Goal: Book appointment/travel/reservation

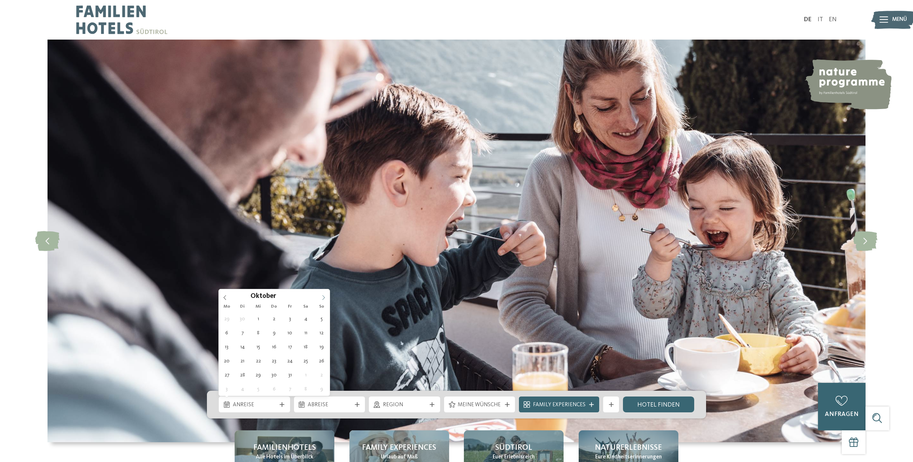
click at [323, 295] on span at bounding box center [323, 295] width 12 height 12
type div "[DATE]"
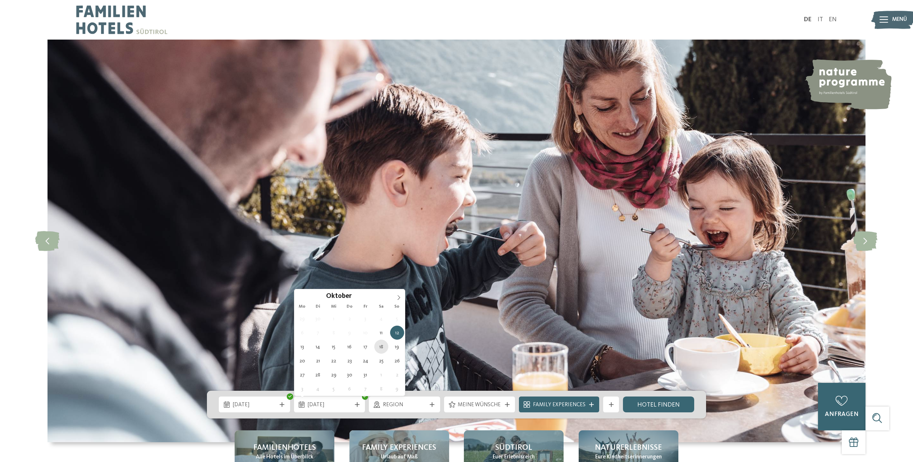
type div "[DATE]"
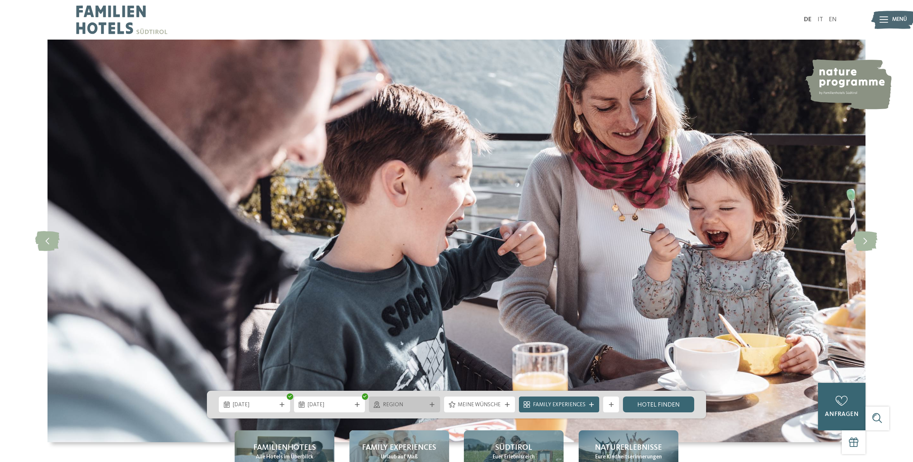
click at [410, 407] on span "Region" at bounding box center [405, 405] width 44 height 8
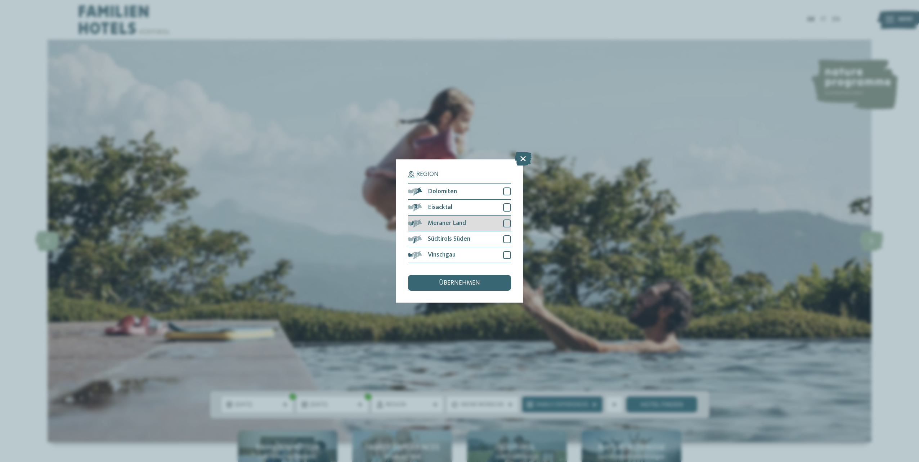
click at [508, 223] on div at bounding box center [507, 224] width 8 height 8
click at [509, 256] on div at bounding box center [507, 255] width 8 height 8
click at [485, 282] on div "übernehmen" at bounding box center [459, 283] width 103 height 16
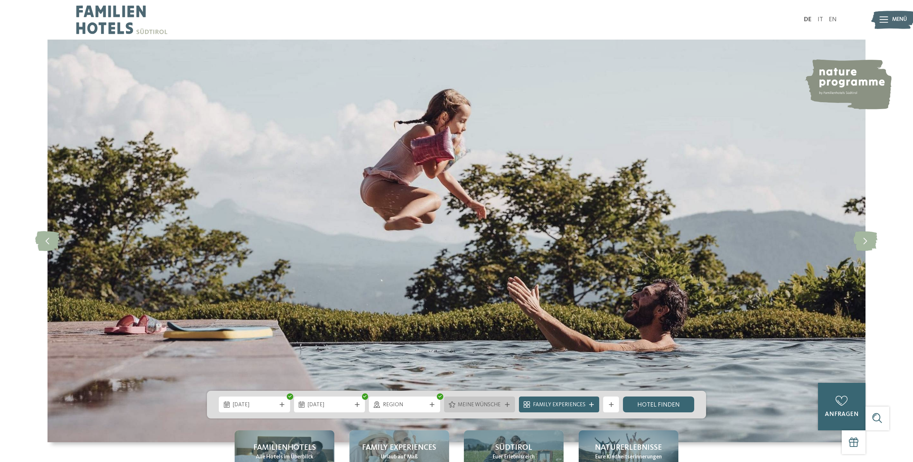
click at [469, 405] on span "Meine Wünsche" at bounding box center [480, 405] width 44 height 8
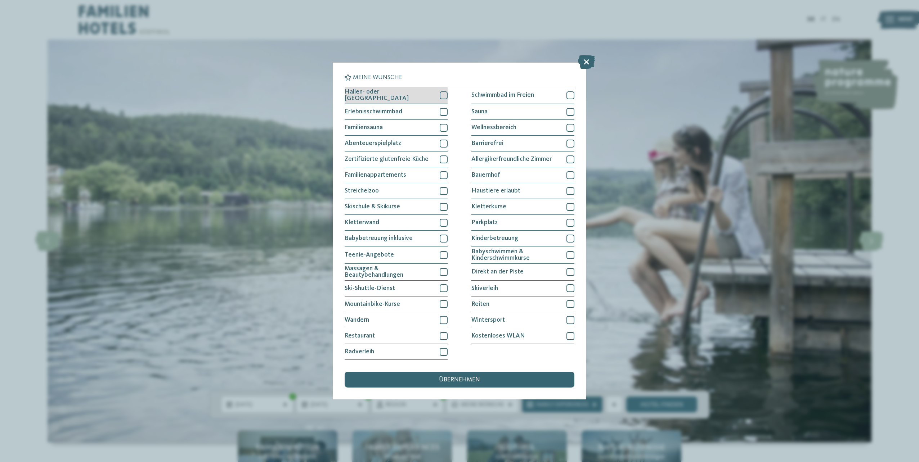
click at [445, 98] on div at bounding box center [443, 95] width 8 height 8
click at [443, 111] on div at bounding box center [443, 112] width 8 height 8
click at [446, 173] on div at bounding box center [443, 175] width 8 height 8
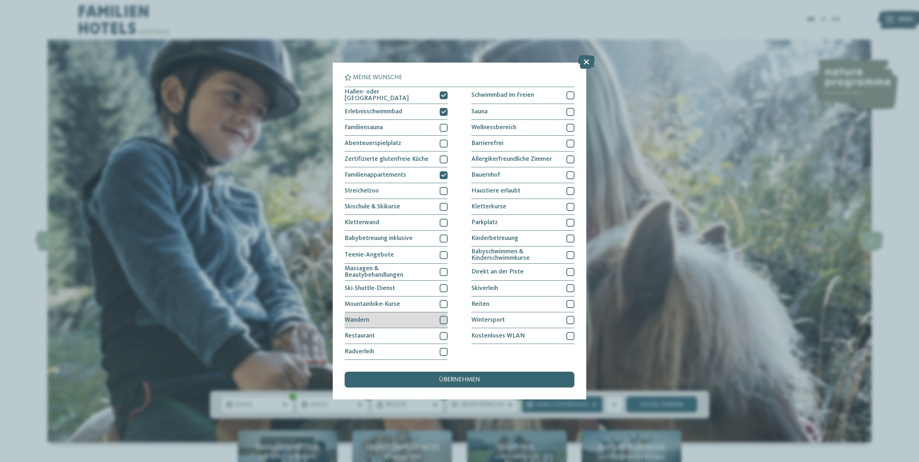
click at [444, 319] on div at bounding box center [443, 320] width 8 height 8
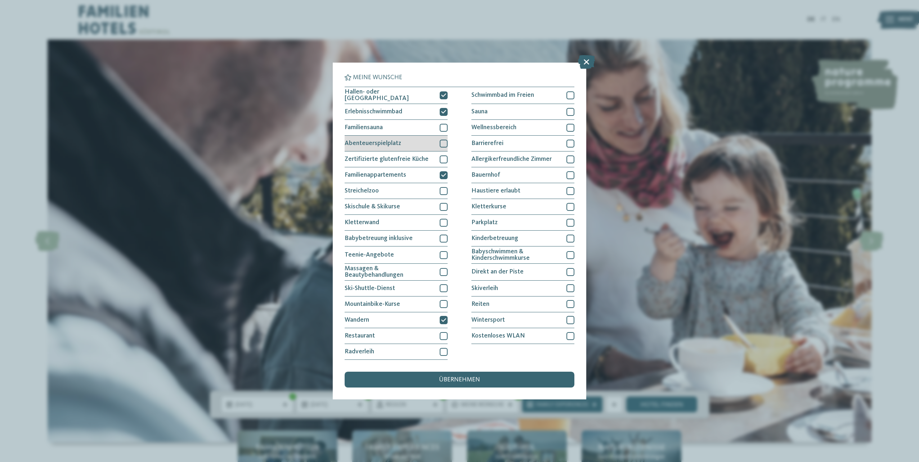
click at [445, 144] on div at bounding box center [443, 144] width 8 height 8
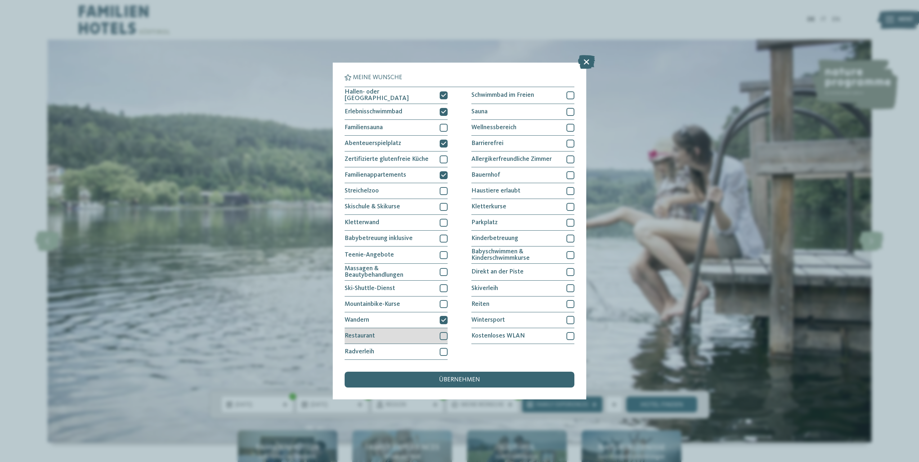
click at [442, 334] on div at bounding box center [443, 336] width 8 height 8
click at [566, 337] on div at bounding box center [570, 336] width 8 height 8
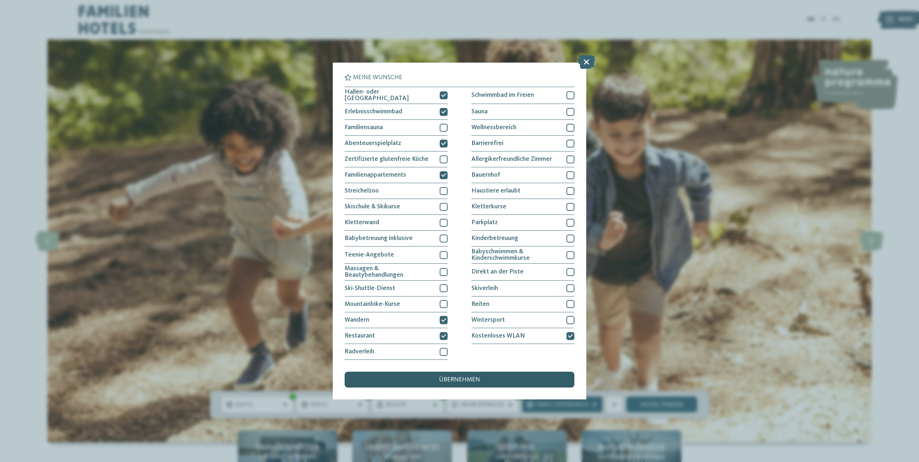
click at [498, 376] on div "übernehmen" at bounding box center [459, 380] width 230 height 16
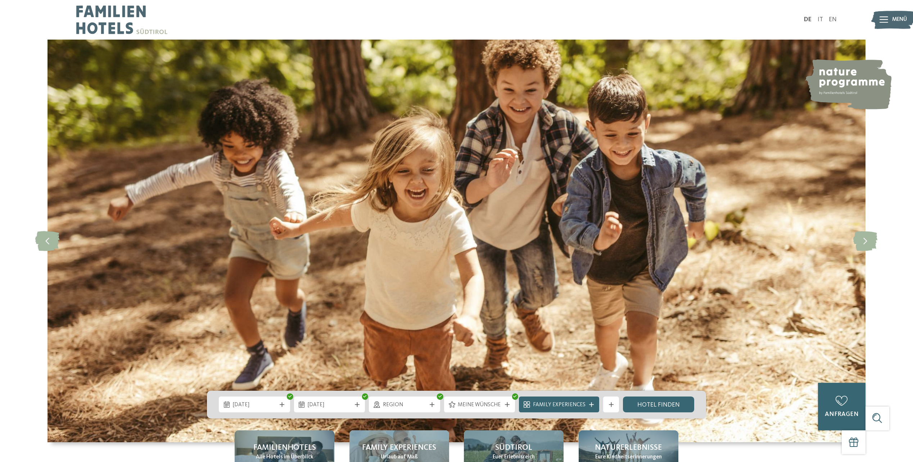
click at [591, 405] on icon at bounding box center [591, 404] width 5 height 5
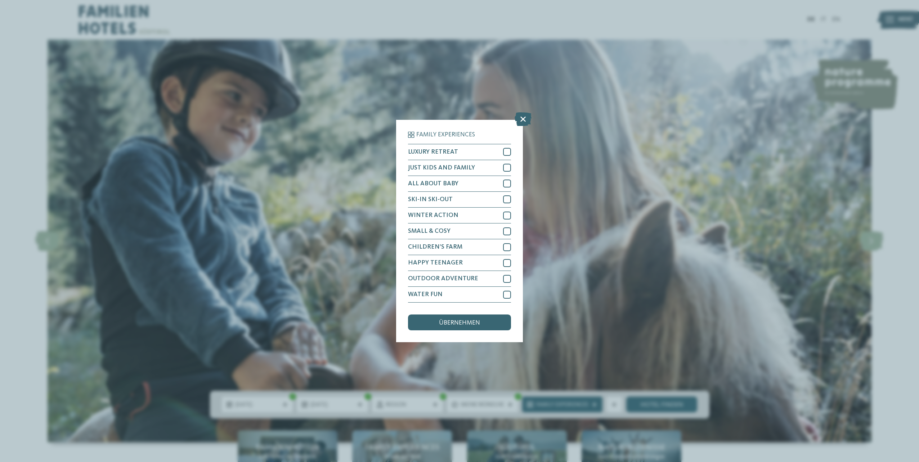
click at [639, 427] on div "Family Experiences LUXURY RETREAT JUST KIDS AND FAMILY" at bounding box center [459, 231] width 919 height 462
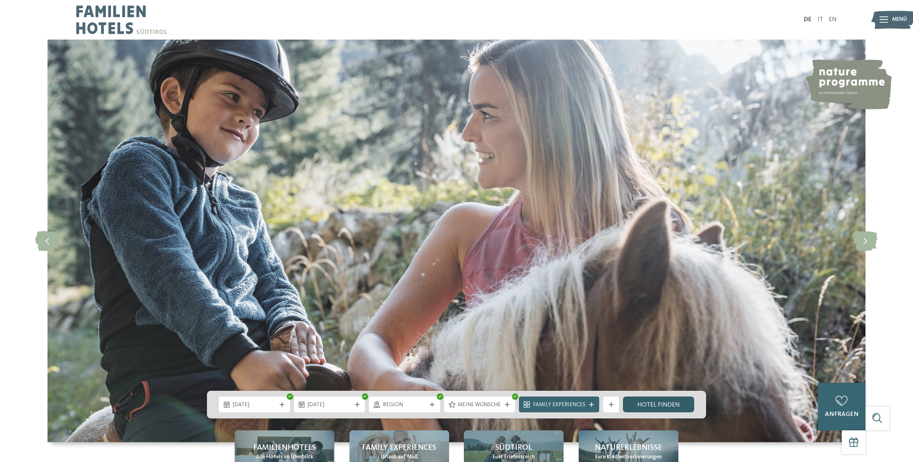
click at [637, 410] on link "Hotel finden" at bounding box center [658, 405] width 71 height 16
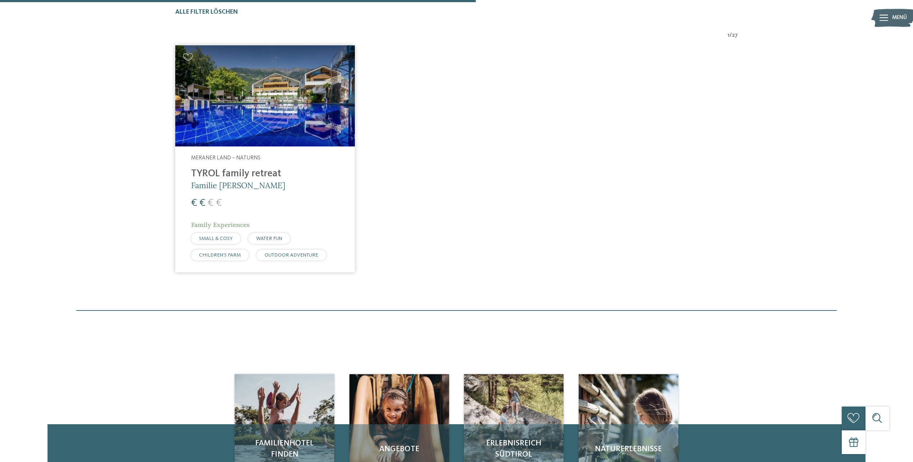
click at [259, 171] on h4 "TYROL family retreat" at bounding box center [265, 174] width 148 height 12
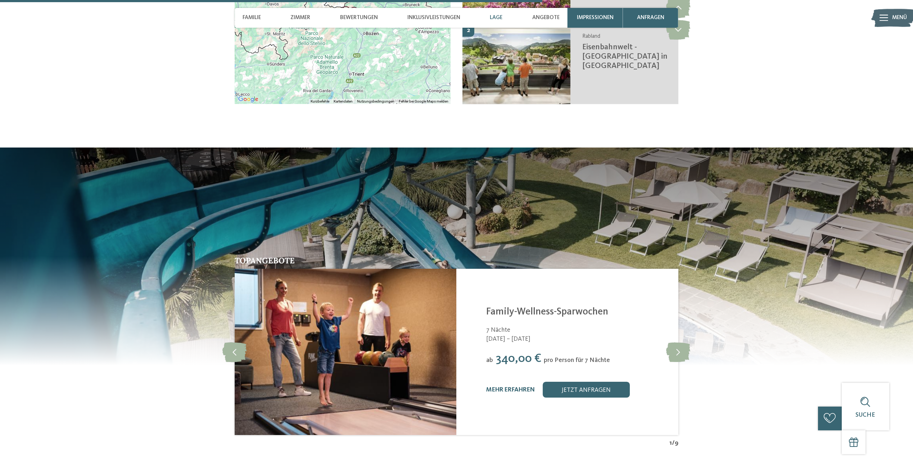
scroll to position [1620, 0]
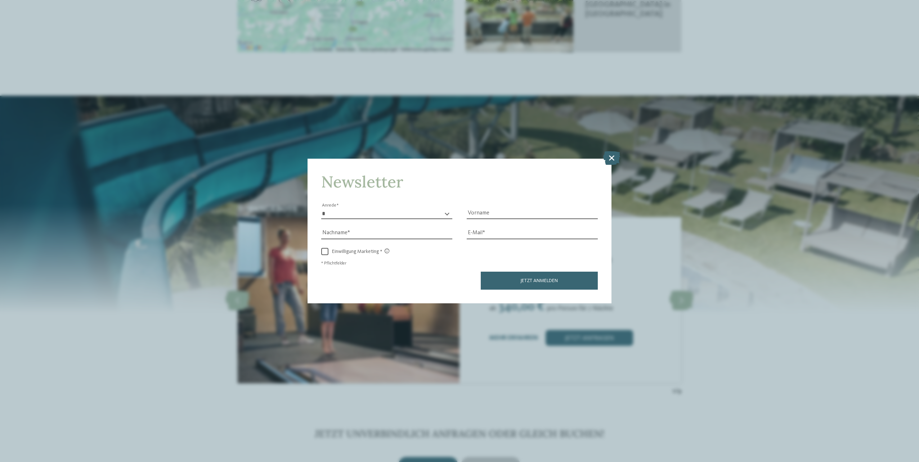
click at [613, 161] on icon at bounding box center [611, 158] width 17 height 14
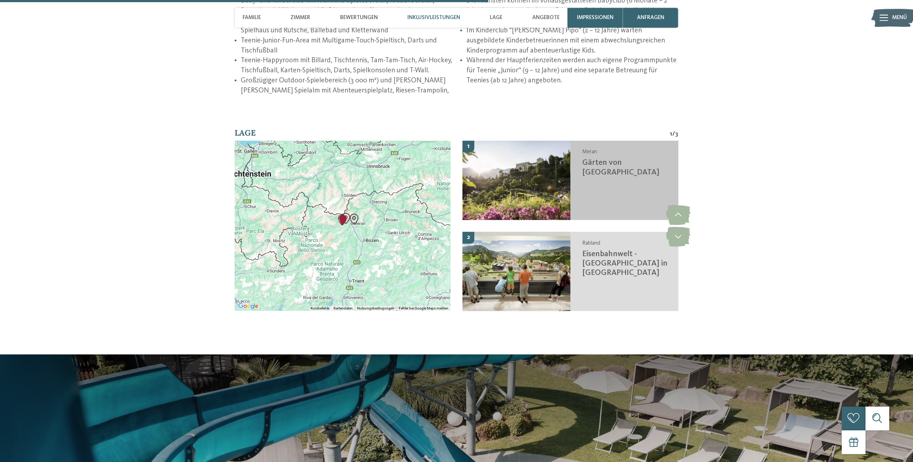
scroll to position [1116, 0]
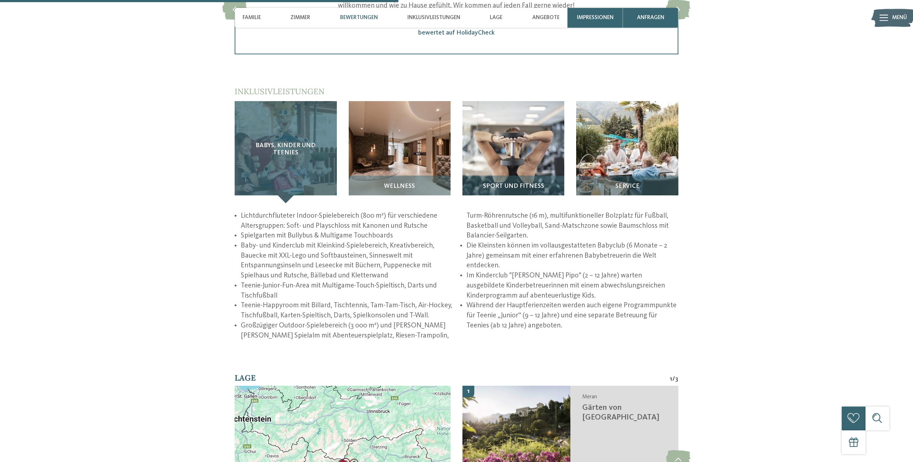
click at [297, 164] on div "Babys, Kinder und Teenies" at bounding box center [286, 152] width 102 height 102
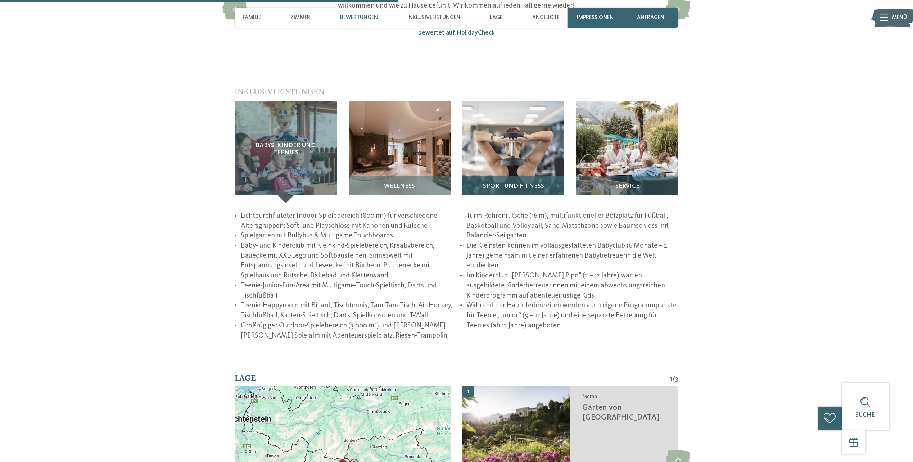
click at [522, 156] on img at bounding box center [514, 152] width 102 height 102
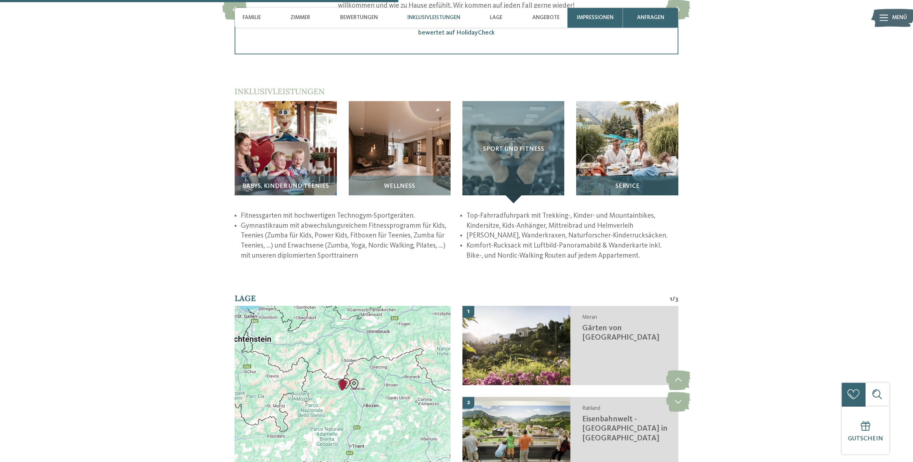
click at [623, 151] on img at bounding box center [627, 152] width 102 height 102
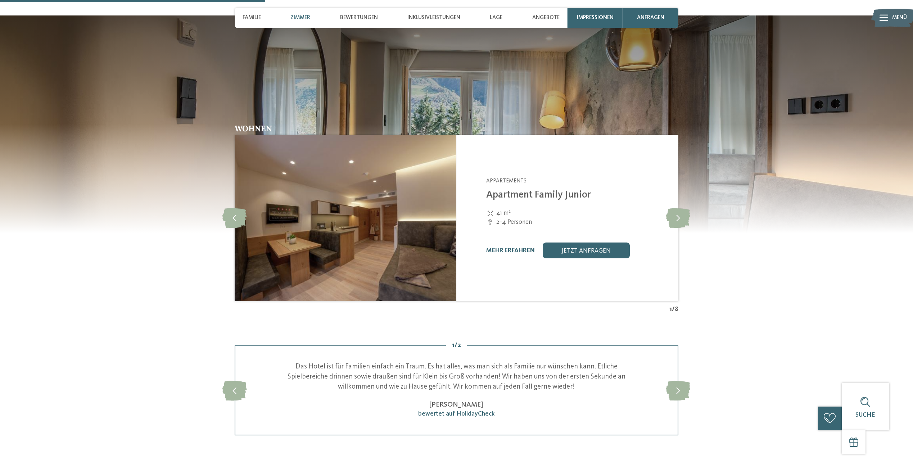
scroll to position [720, 0]
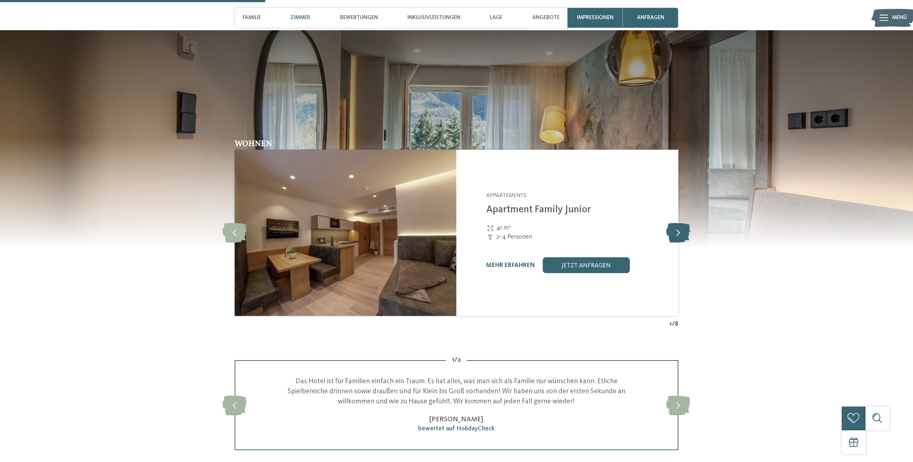
click at [677, 234] on icon at bounding box center [678, 233] width 24 height 20
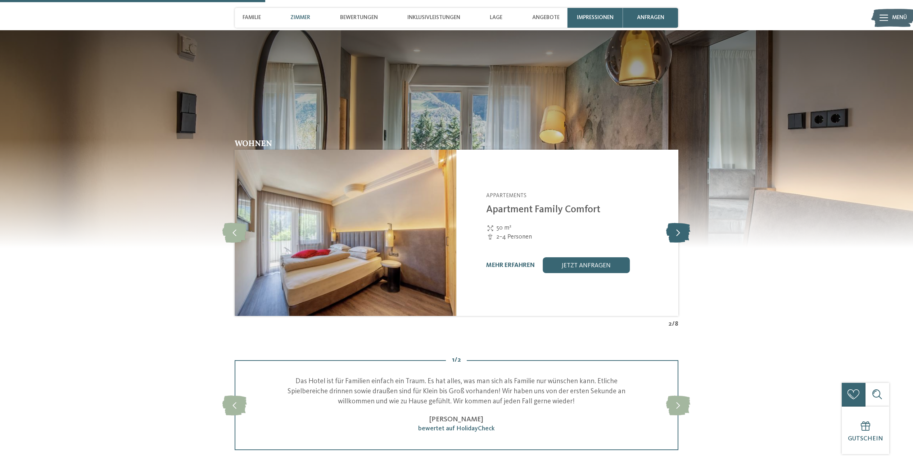
click at [676, 234] on icon at bounding box center [678, 233] width 24 height 20
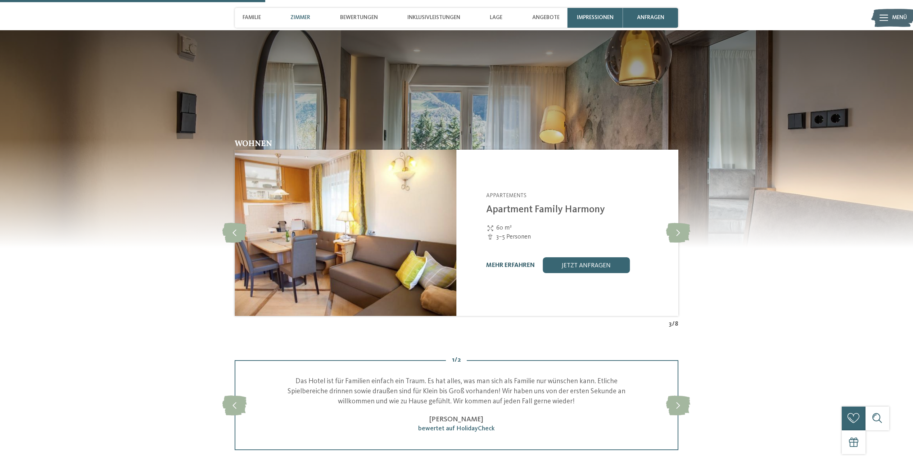
click at [504, 268] on link "mehr erfahren" at bounding box center [510, 265] width 49 height 6
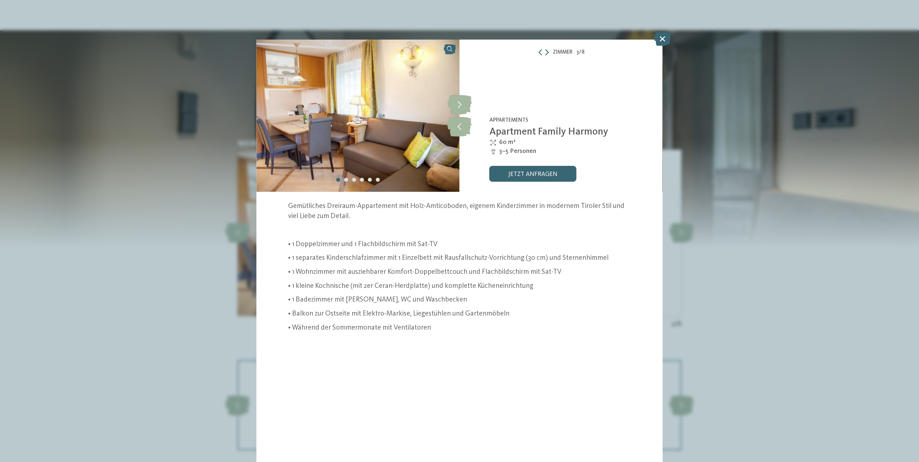
click at [546, 54] on icon at bounding box center [547, 52] width 4 height 6
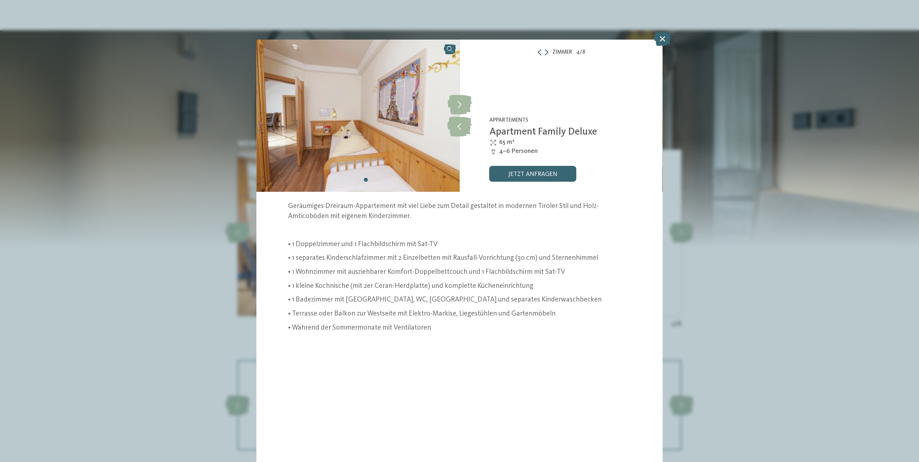
click at [540, 54] on icon at bounding box center [539, 52] width 6 height 6
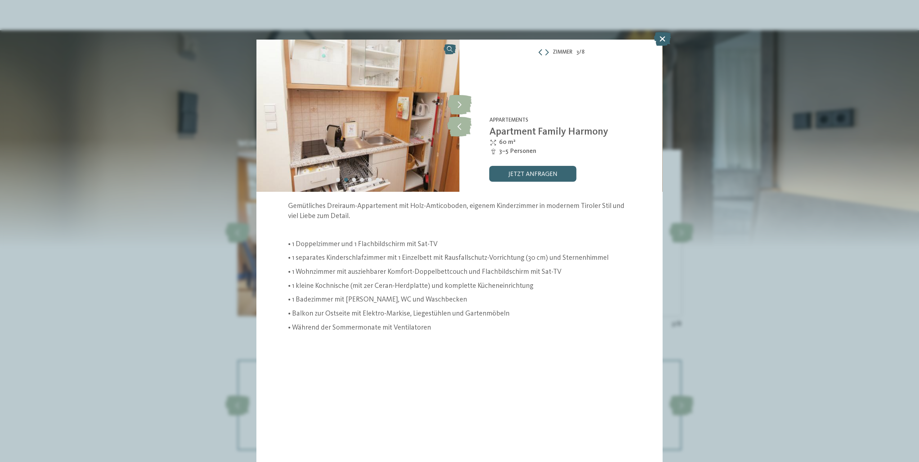
click at [540, 54] on icon at bounding box center [540, 52] width 6 height 6
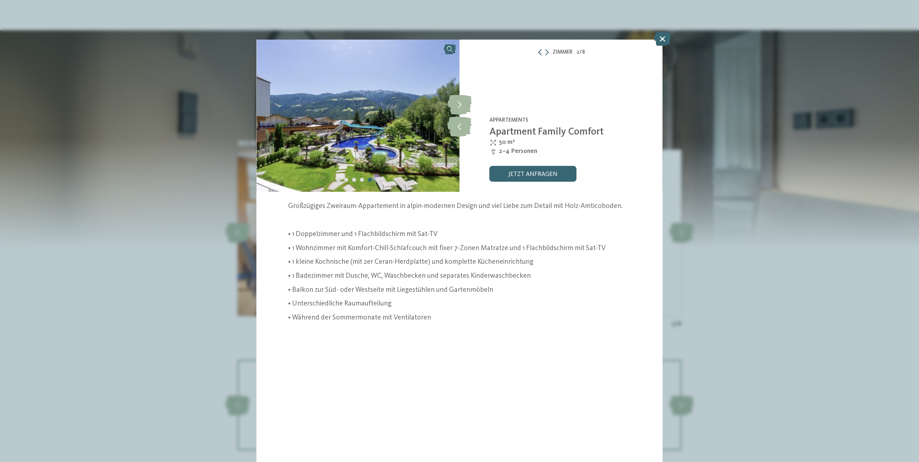
click at [540, 54] on icon at bounding box center [540, 52] width 6 height 6
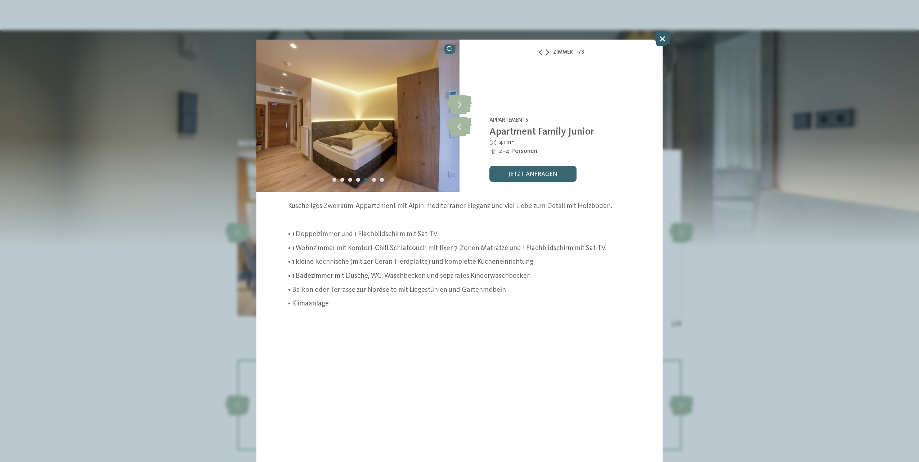
click at [665, 42] on icon at bounding box center [662, 39] width 17 height 14
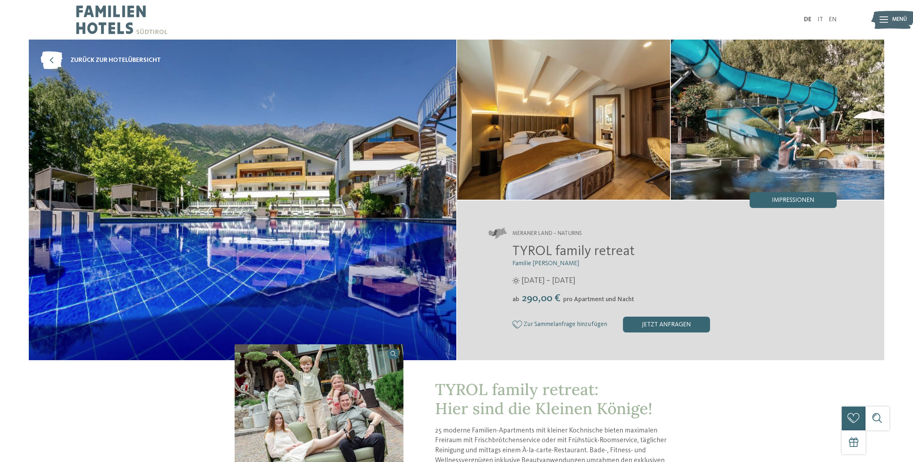
click at [886, 19] on icon at bounding box center [884, 20] width 9 height 6
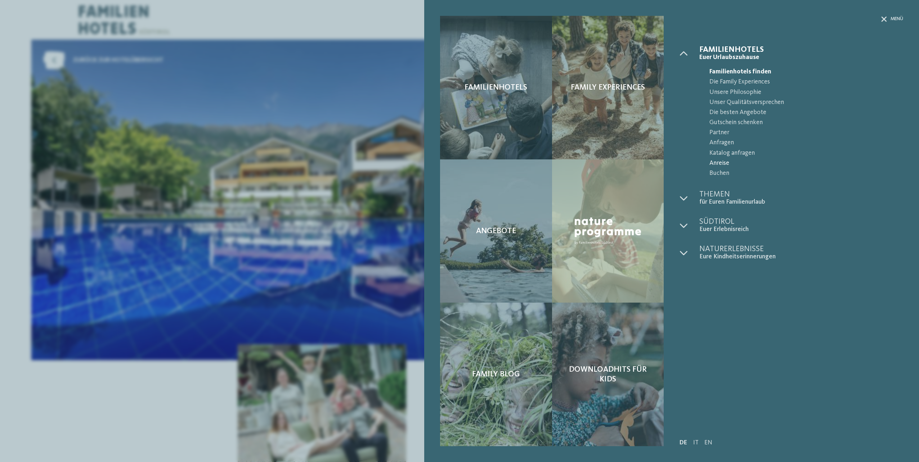
click at [721, 161] on span "Anreise" at bounding box center [806, 163] width 194 height 10
click at [684, 56] on icon at bounding box center [683, 53] width 8 height 8
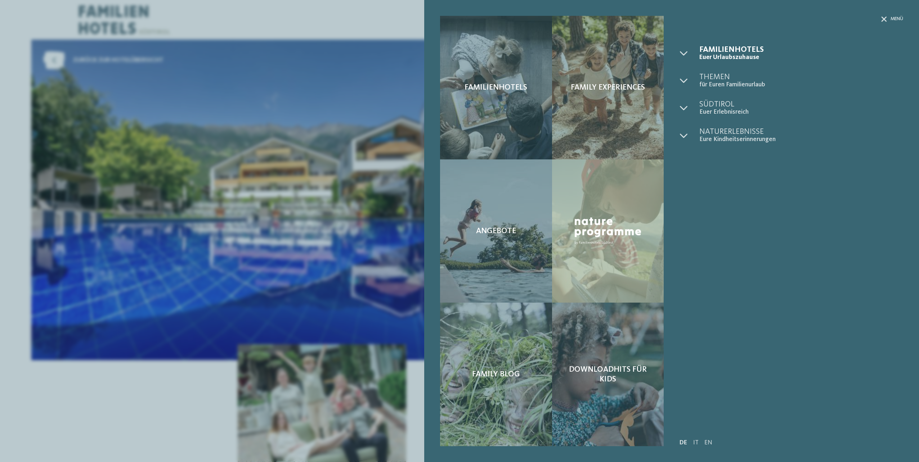
click at [162, 364] on div "Familienhotels Family Experiences Angebote" at bounding box center [459, 231] width 919 height 462
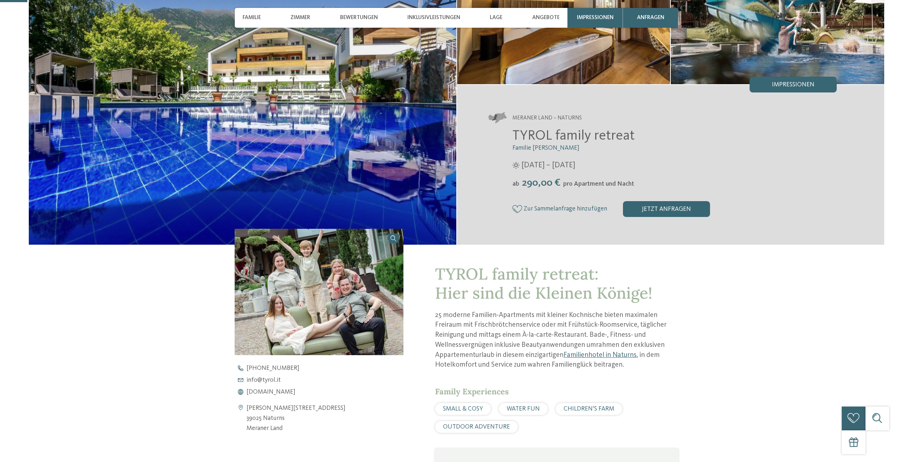
scroll to position [144, 0]
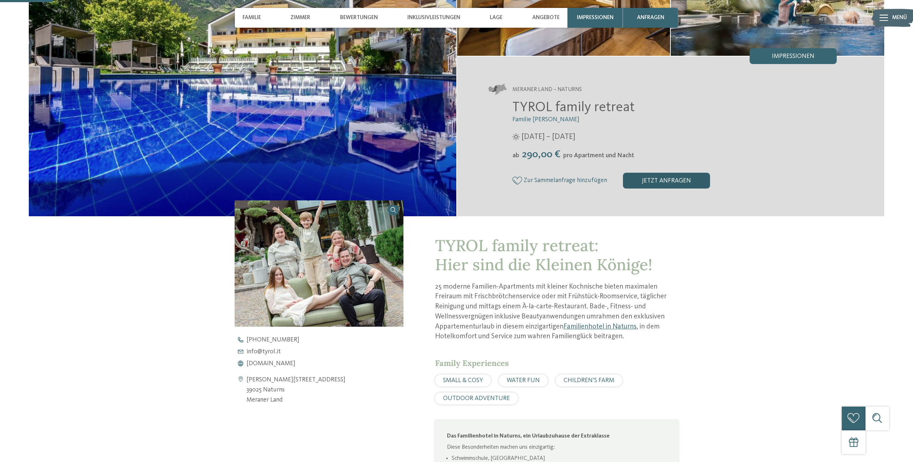
click at [651, 184] on div "jetzt anfragen" at bounding box center [666, 181] width 87 height 16
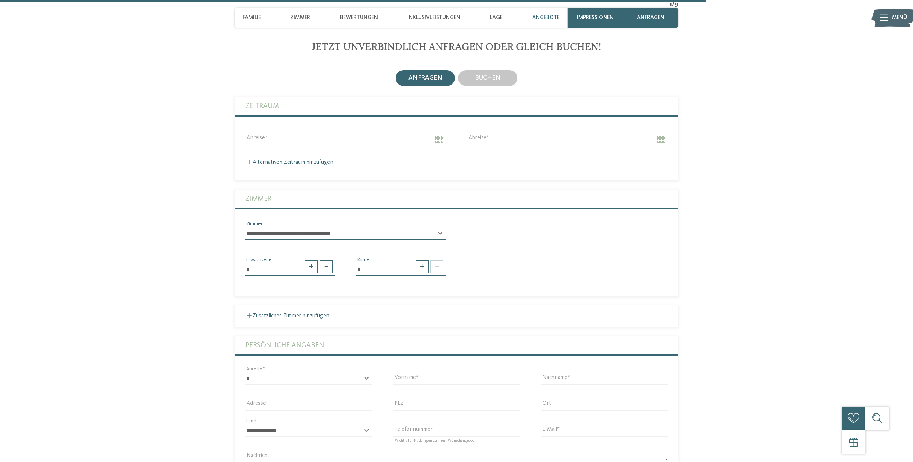
scroll to position [1928, 0]
click at [313, 136] on input "Anreise" at bounding box center [345, 138] width 200 height 12
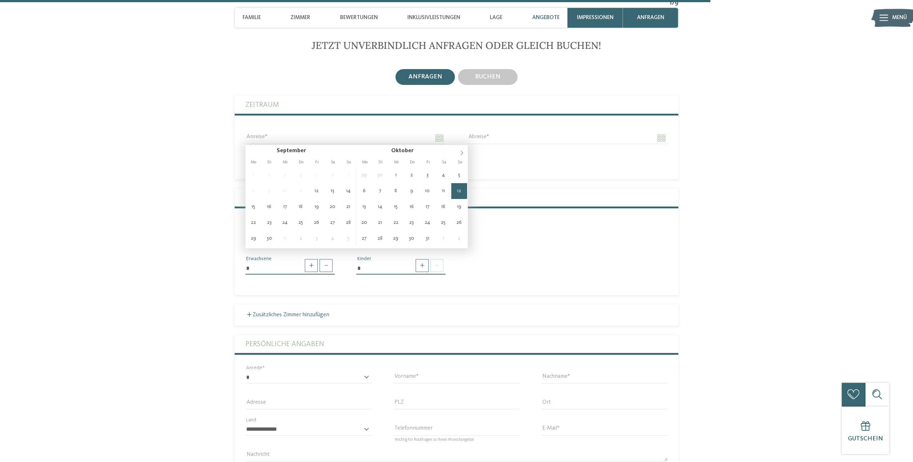
type input "**********"
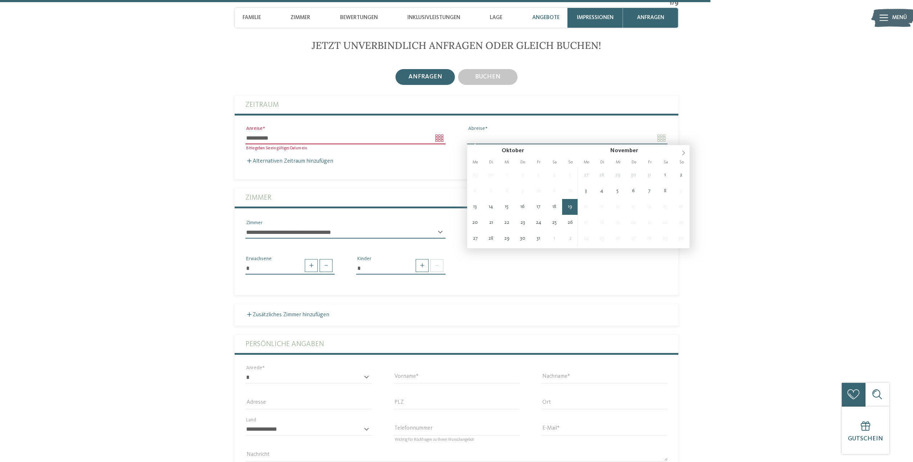
type input "**********"
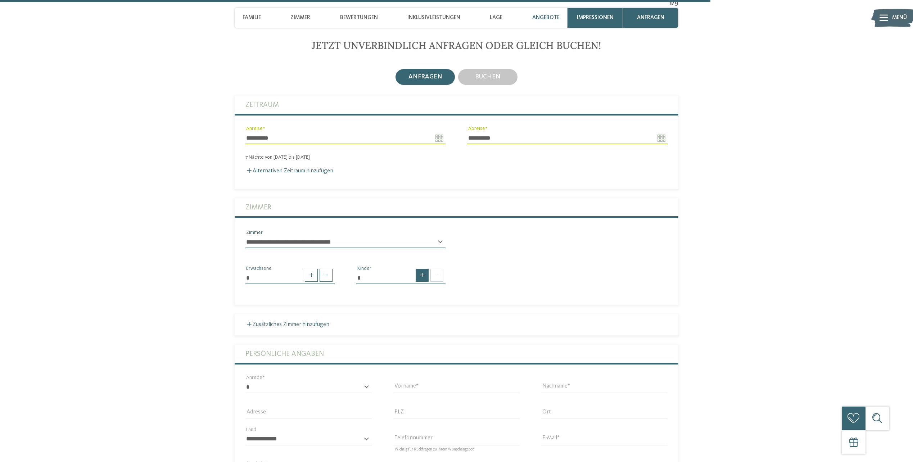
click at [421, 276] on span at bounding box center [422, 275] width 13 height 13
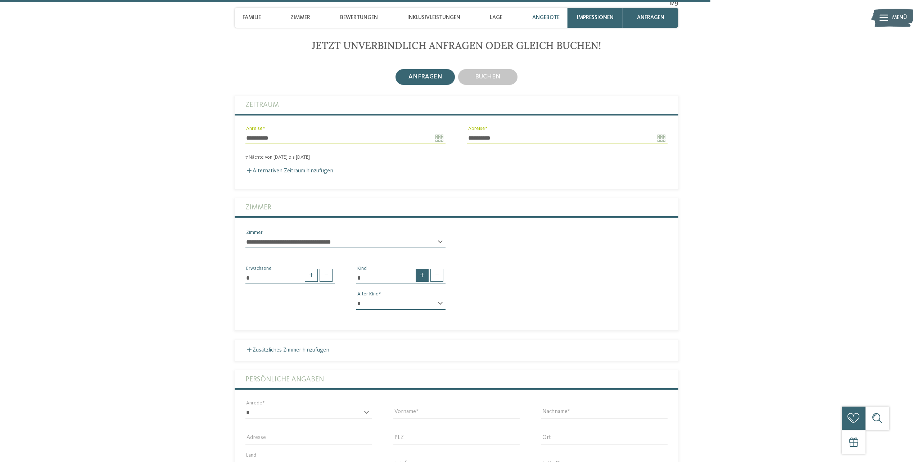
type input "*"
click at [396, 301] on select "* * * * * * * * * * * ** ** ** ** ** ** ** **" at bounding box center [400, 304] width 89 height 12
select select "*"
click at [356, 298] on select "* * * * * * * * * * * ** ** ** ** ** ** ** **" at bounding box center [400, 304] width 89 height 12
click at [339, 240] on select "**********" at bounding box center [345, 242] width 200 height 12
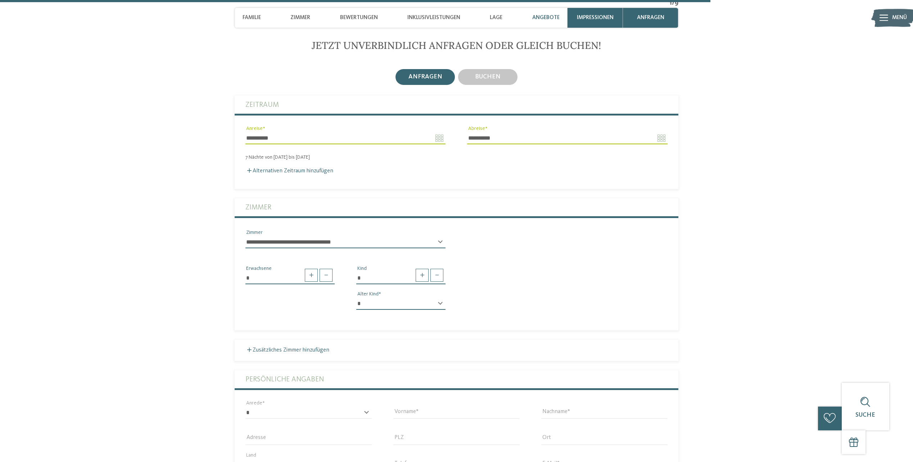
click at [339, 240] on select "**********" at bounding box center [345, 242] width 200 height 12
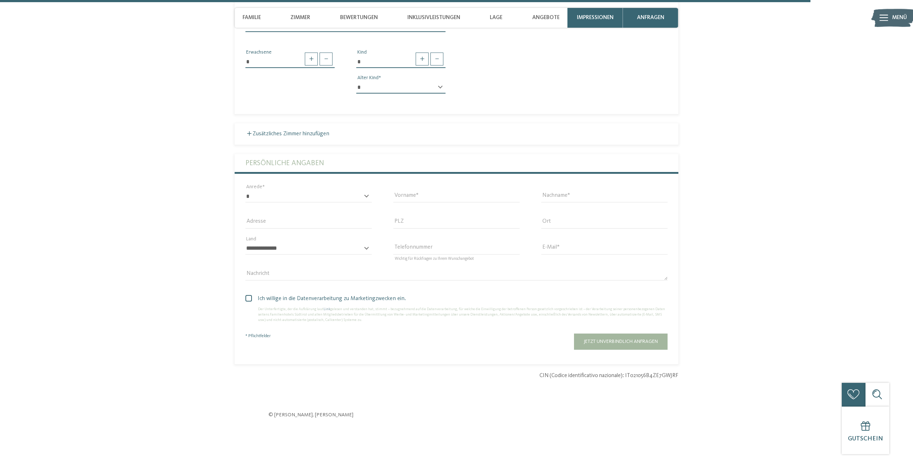
scroll to position [2144, 0]
click at [276, 193] on select "* **** **** ******* ******" at bounding box center [308, 197] width 126 height 12
select select "*"
click at [245, 191] on select "* **** **** ******* ******" at bounding box center [308, 197] width 126 height 12
click at [462, 198] on input "Vorname" at bounding box center [456, 197] width 126 height 12
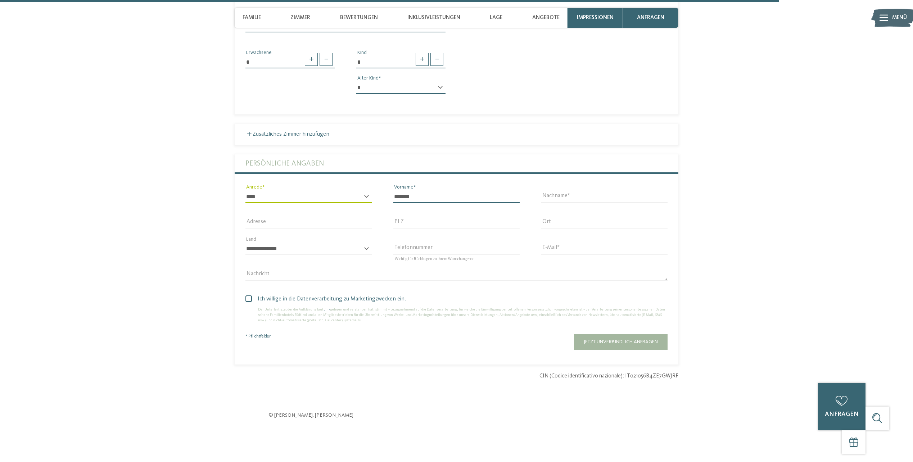
type input "*******"
type input "******"
click at [332, 248] on select "**********" at bounding box center [308, 249] width 126 height 12
select select "**"
click at [245, 243] on select "**********" at bounding box center [308, 249] width 126 height 12
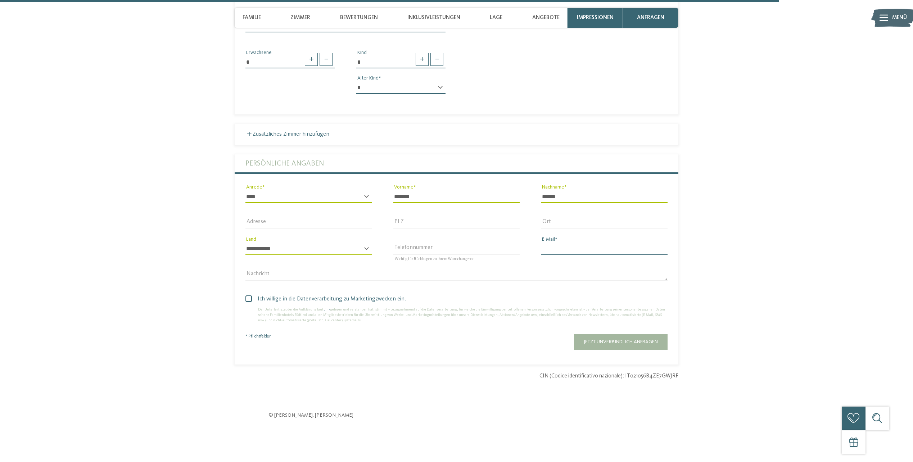
click at [605, 248] on input "E-Mail" at bounding box center [604, 249] width 126 height 12
type input "**********"
click at [246, 300] on span at bounding box center [248, 299] width 6 height 6
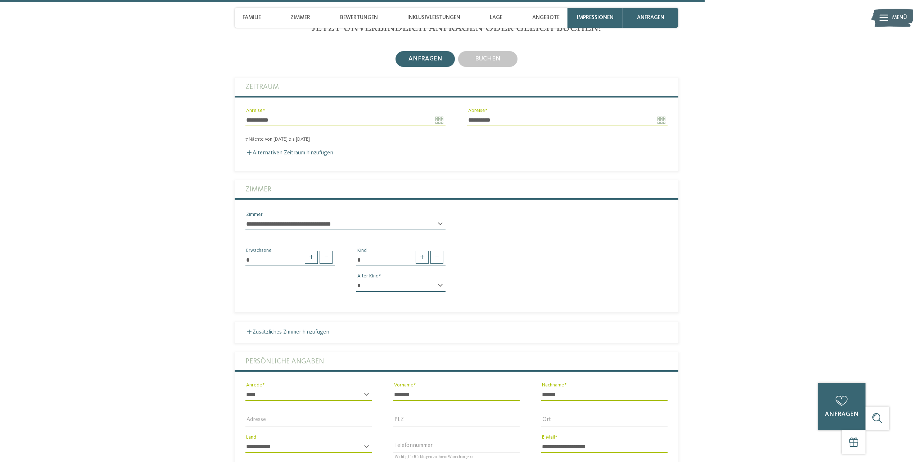
scroll to position [1928, 0]
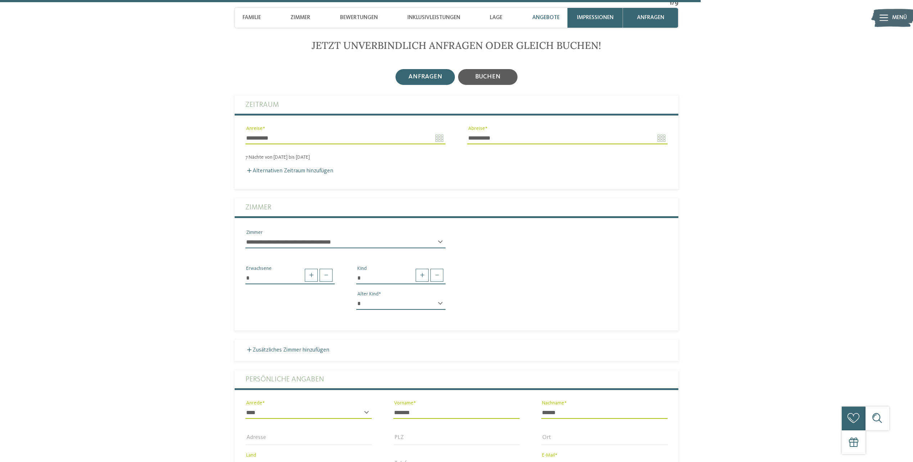
click at [490, 78] on span "buchen" at bounding box center [488, 77] width 26 height 6
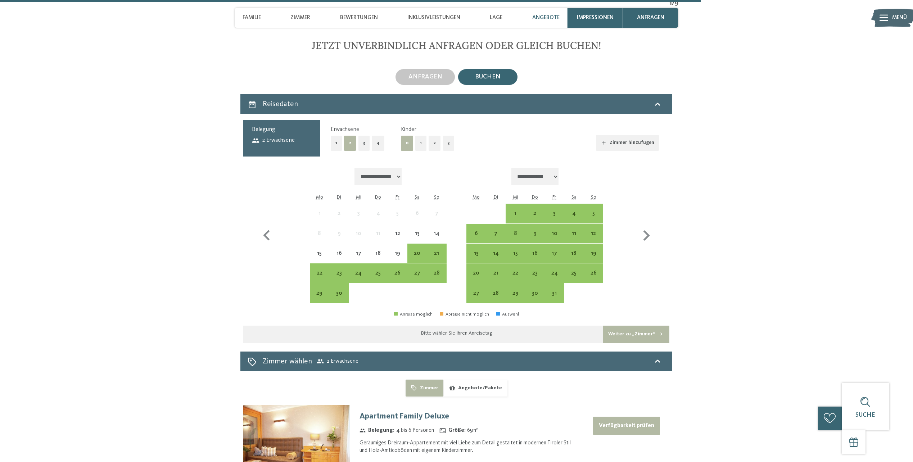
click at [417, 145] on button "1" at bounding box center [420, 143] width 11 height 15
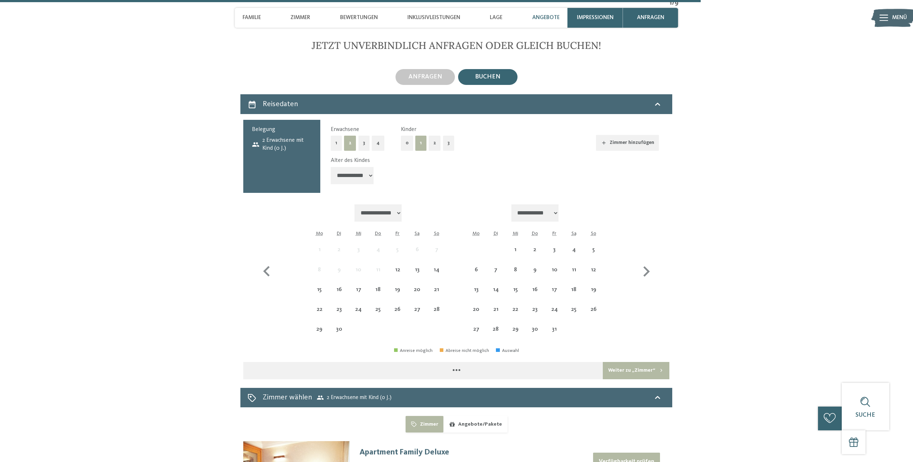
click at [349, 178] on select "**********" at bounding box center [352, 175] width 43 height 17
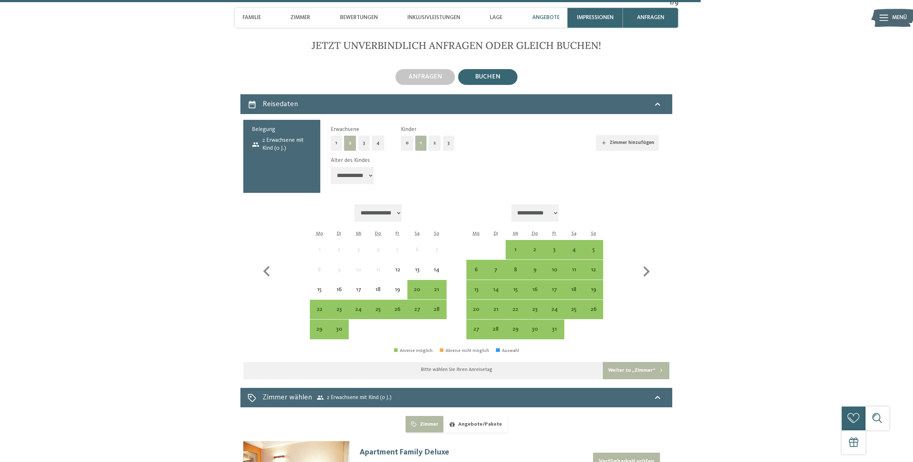
select select "*"
click at [331, 167] on select "**********" at bounding box center [352, 175] width 43 height 17
click at [593, 275] on div "12" at bounding box center [594, 276] width 18 height 18
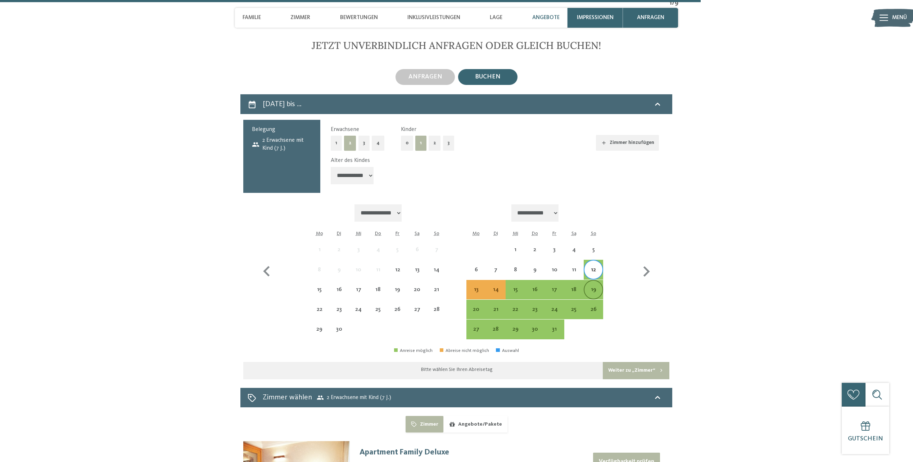
click at [594, 289] on div "19" at bounding box center [594, 296] width 18 height 18
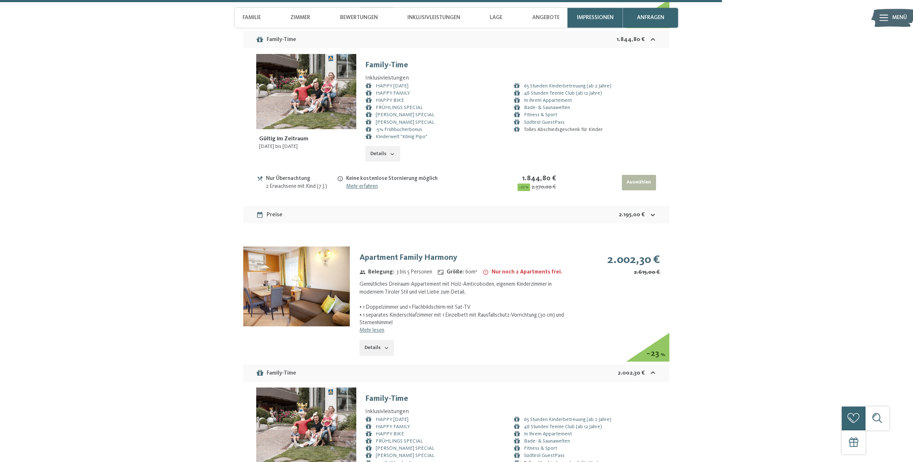
scroll to position [2792, 0]
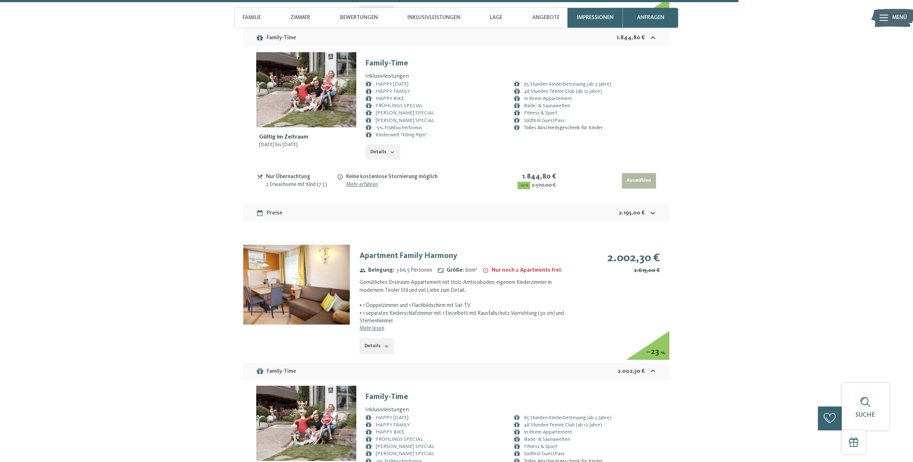
click at [375, 327] on link "Mehr lesen" at bounding box center [372, 329] width 25 height 6
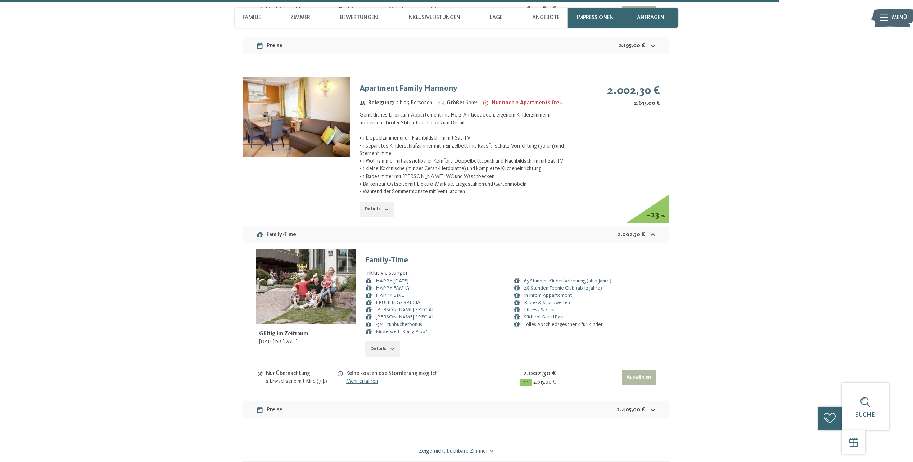
scroll to position [2972, 0]
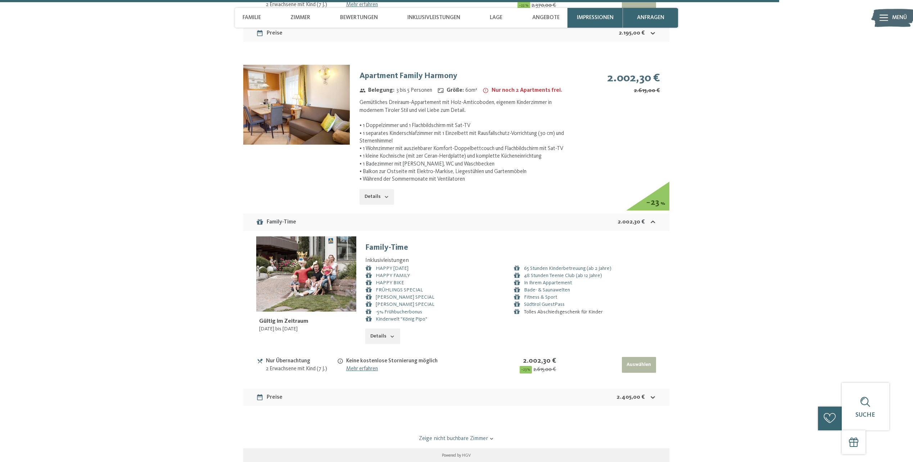
click at [640, 396] on strong "2.405,00 €" at bounding box center [631, 397] width 28 height 6
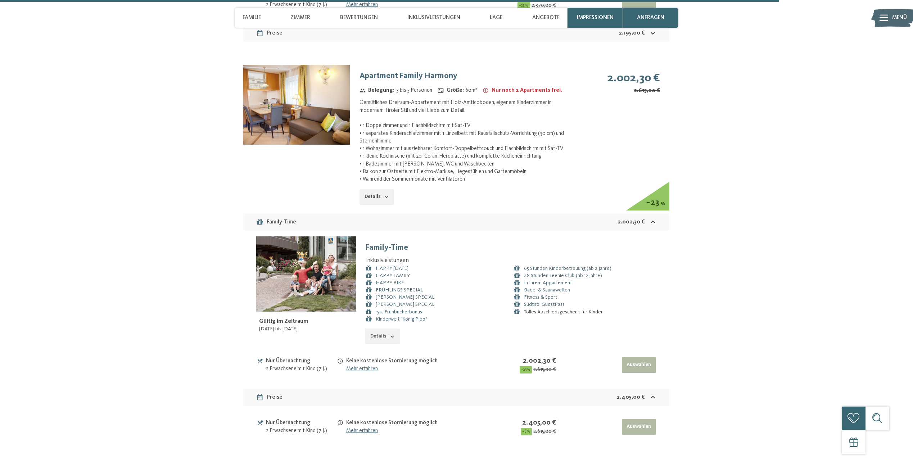
click at [544, 297] on link "Fitness & Sport" at bounding box center [540, 297] width 33 height 5
click at [382, 195] on button "Details" at bounding box center [377, 197] width 35 height 16
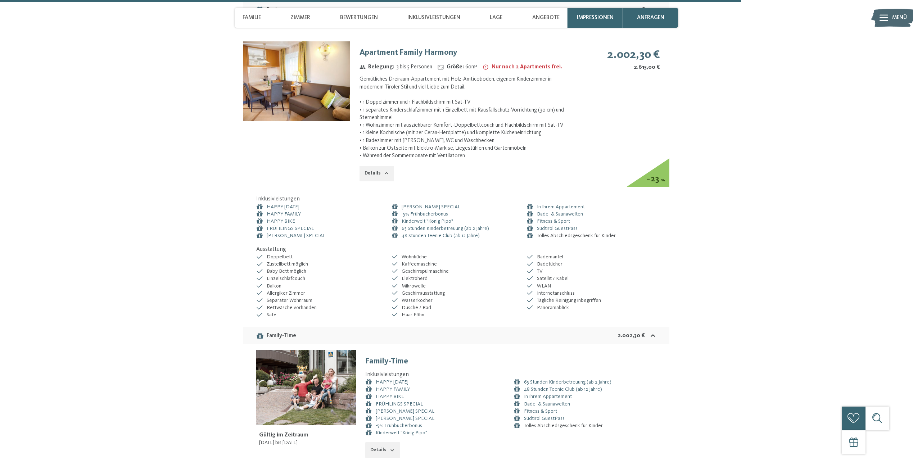
scroll to position [3008, 0]
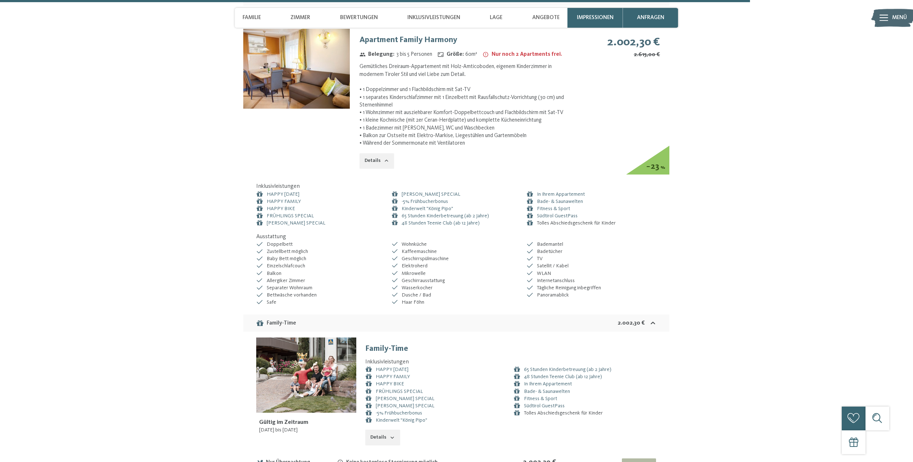
click at [395, 405] on link "HERBST SPECIAL" at bounding box center [405, 405] width 59 height 5
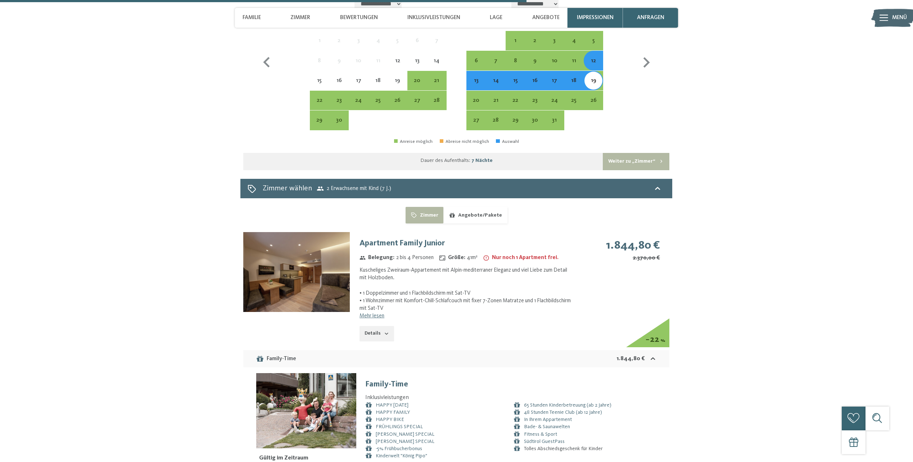
scroll to position [2108, 0]
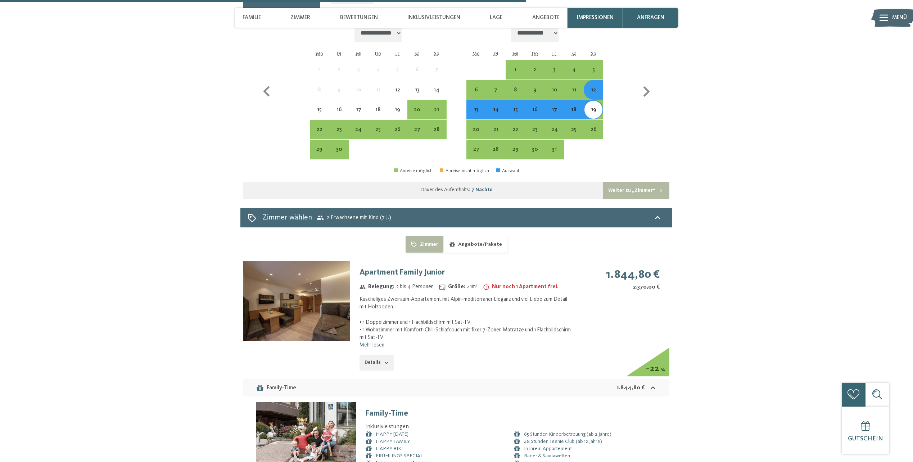
click at [487, 250] on button "Angebote/Pakete" at bounding box center [475, 244] width 64 height 17
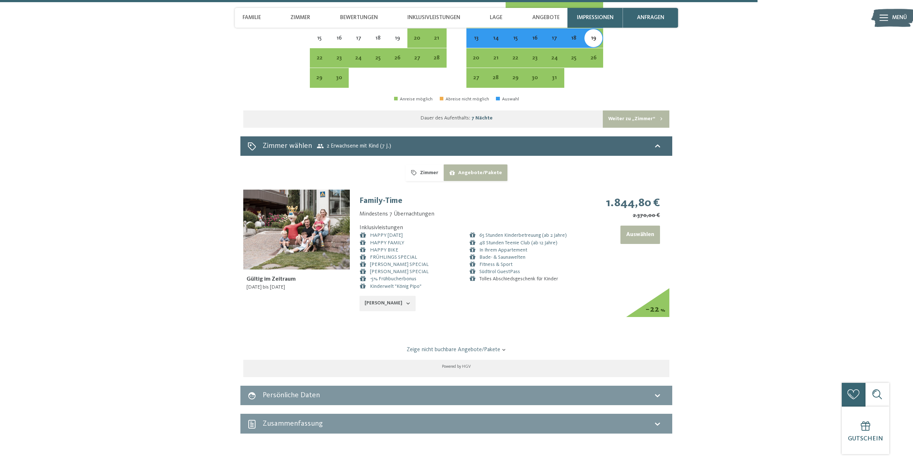
scroll to position [2180, 0]
click at [466, 347] on link "Zeige nicht buchbare Angebote/Pakete" at bounding box center [456, 350] width 401 height 8
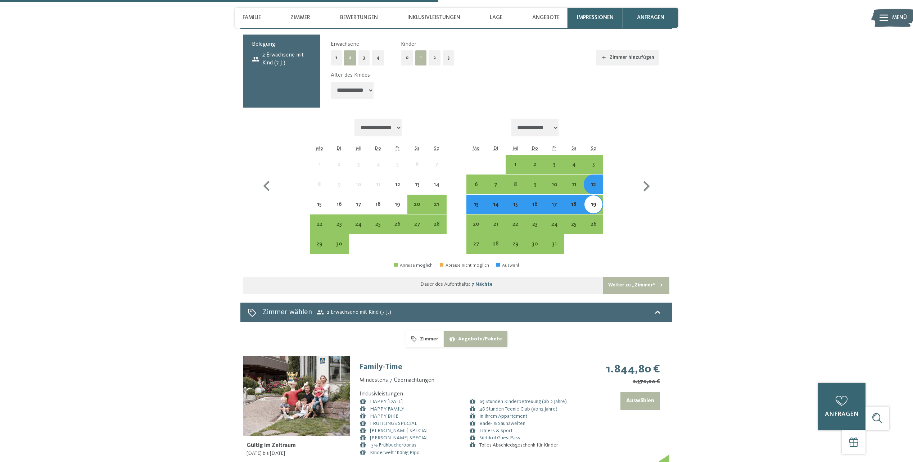
scroll to position [2000, 0]
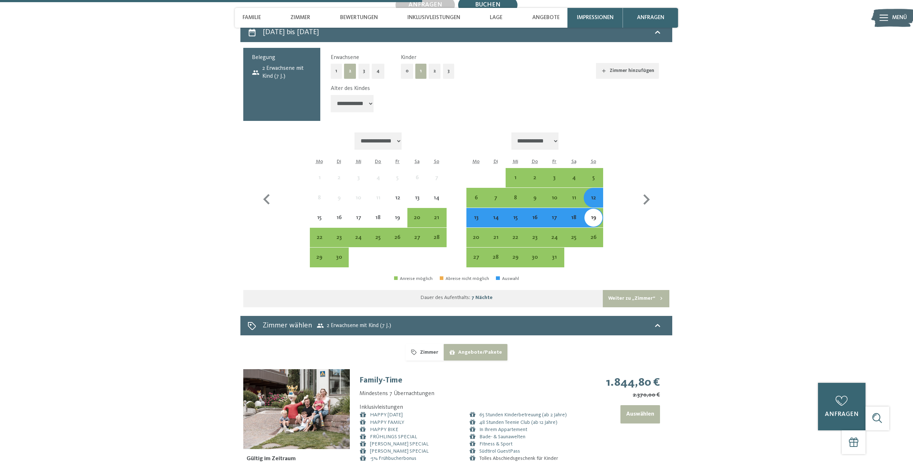
click at [435, 352] on button "Zimmer" at bounding box center [425, 352] width 38 height 17
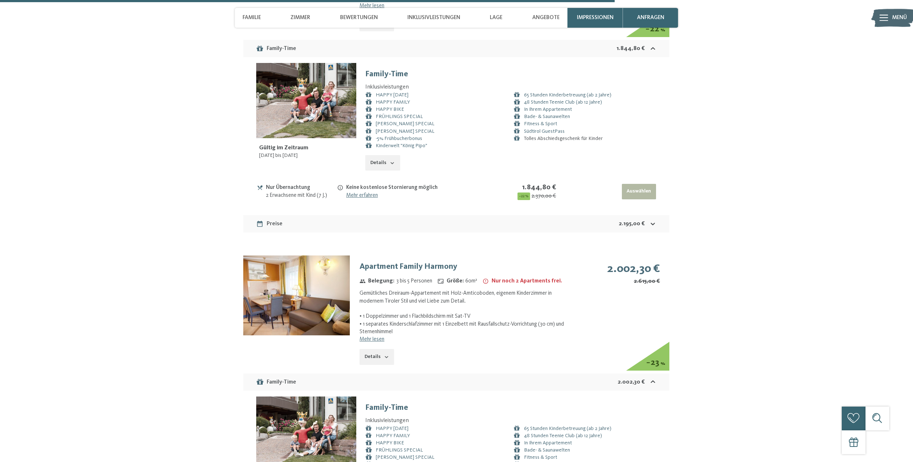
scroll to position [2792, 0]
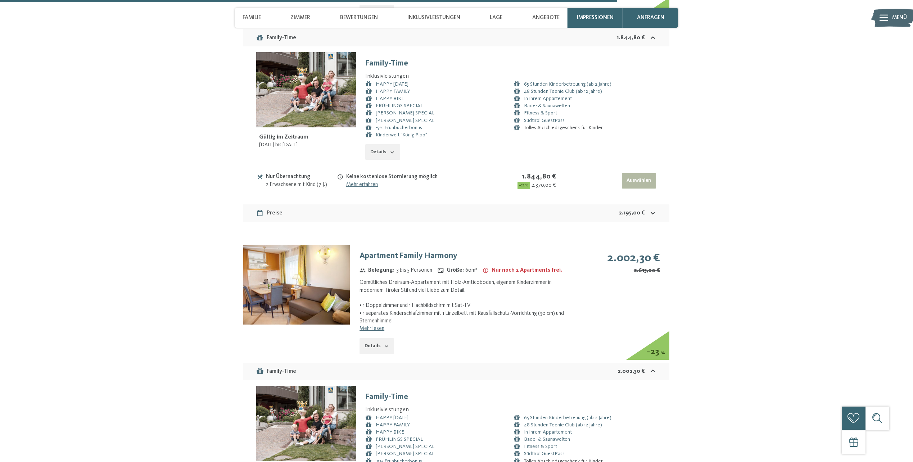
click at [378, 329] on link "Mehr lesen" at bounding box center [372, 329] width 25 height 6
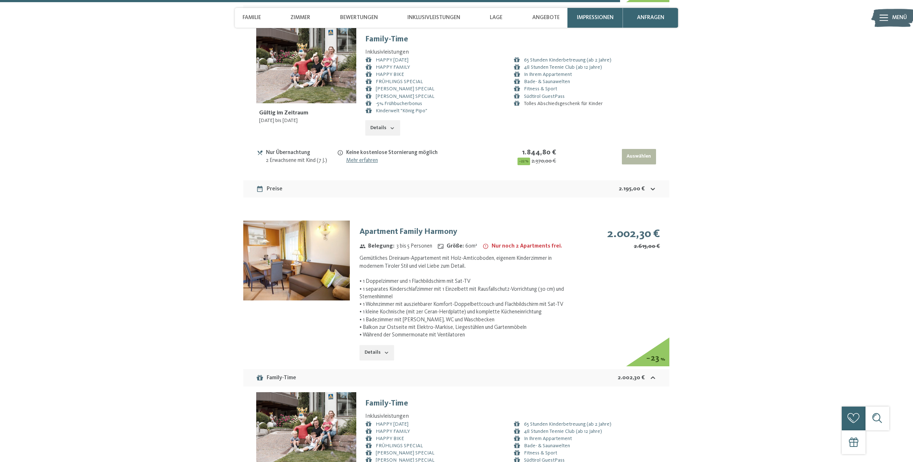
scroll to position [2828, 0]
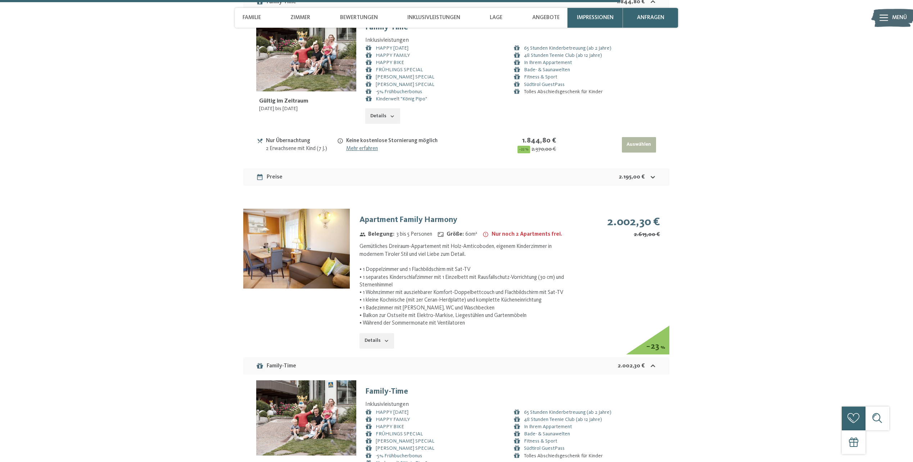
click at [376, 343] on button "Details" at bounding box center [377, 341] width 35 height 16
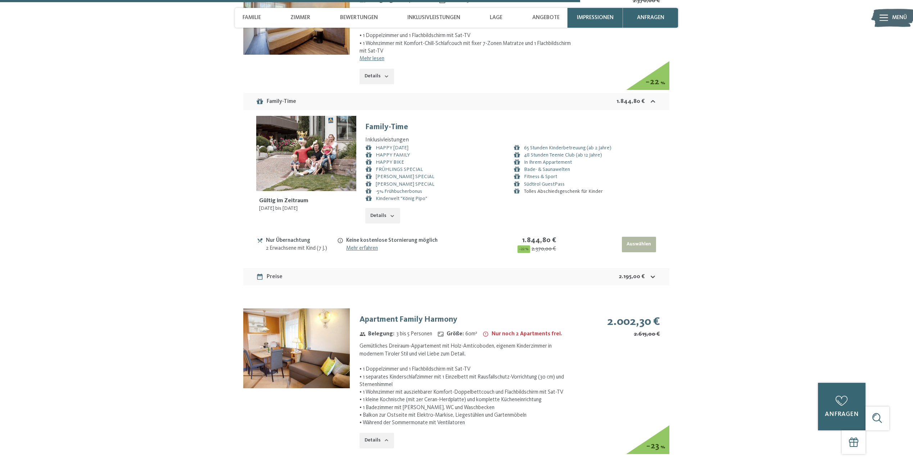
scroll to position [2720, 0]
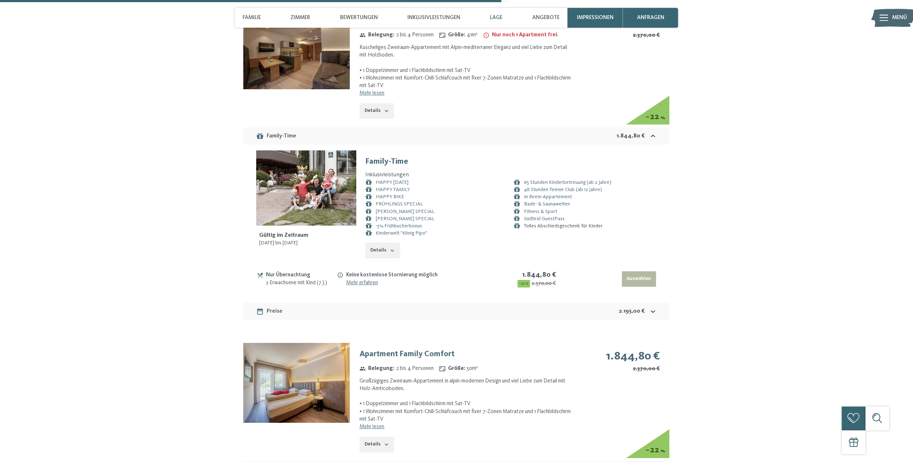
click at [493, 16] on span "Lage" at bounding box center [496, 17] width 13 height 6
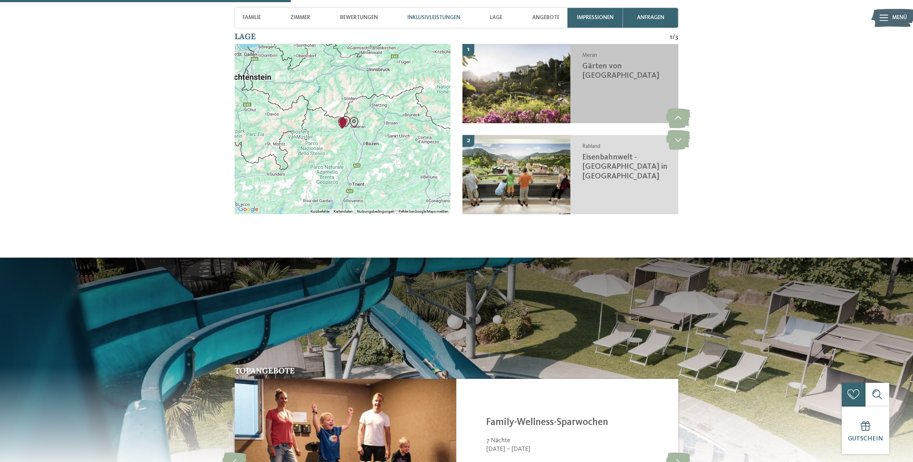
scroll to position [1369, 0]
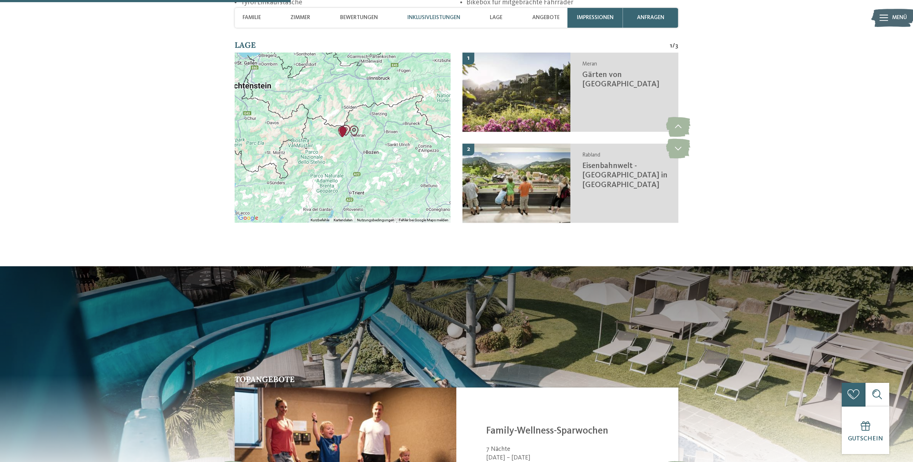
click at [398, 127] on div at bounding box center [343, 138] width 216 height 170
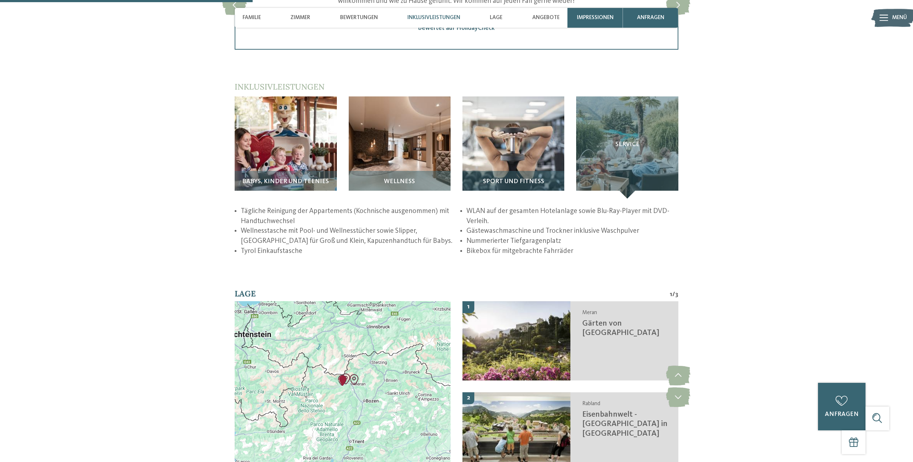
scroll to position [1081, 0]
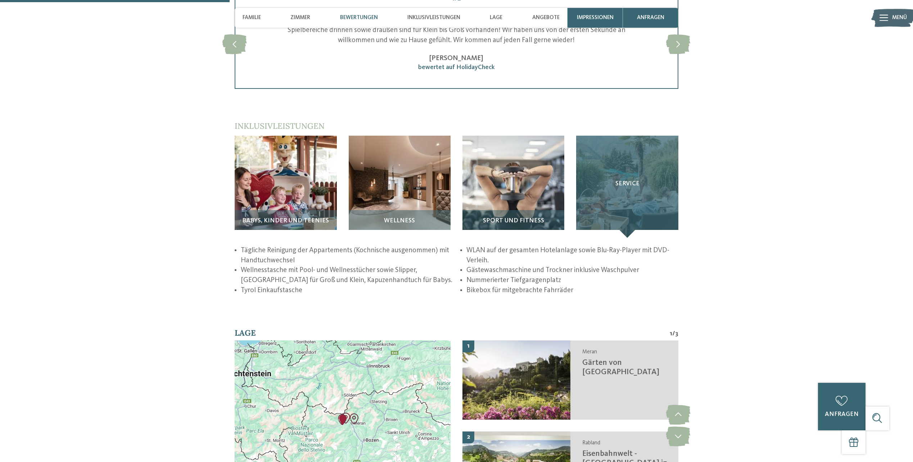
click at [648, 184] on h3 "Service" at bounding box center [627, 183] width 70 height 7
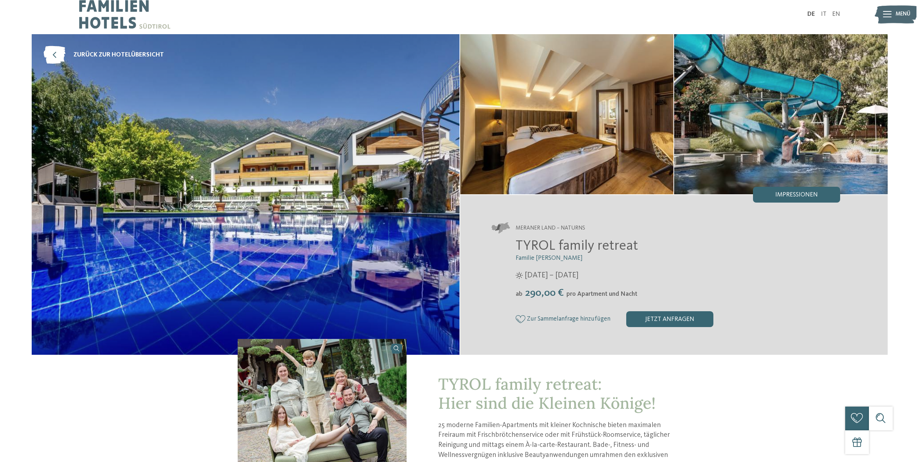
scroll to position [0, 0]
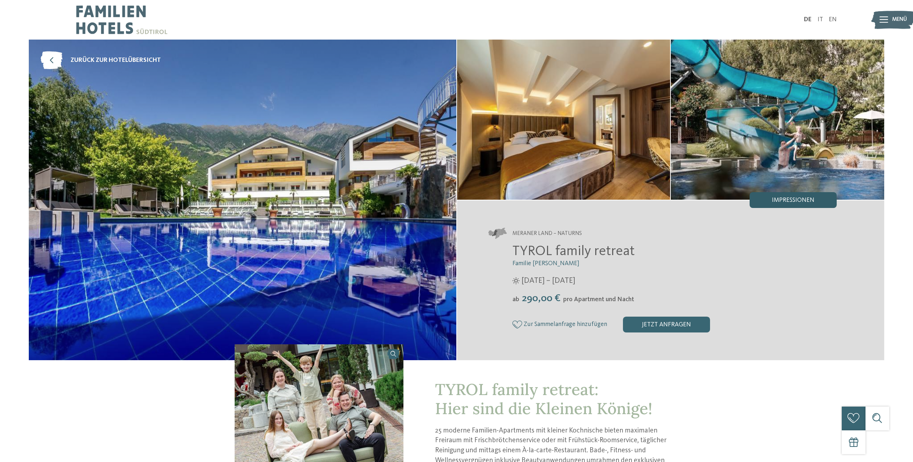
click at [805, 205] on div "Impressionen" at bounding box center [793, 200] width 87 height 16
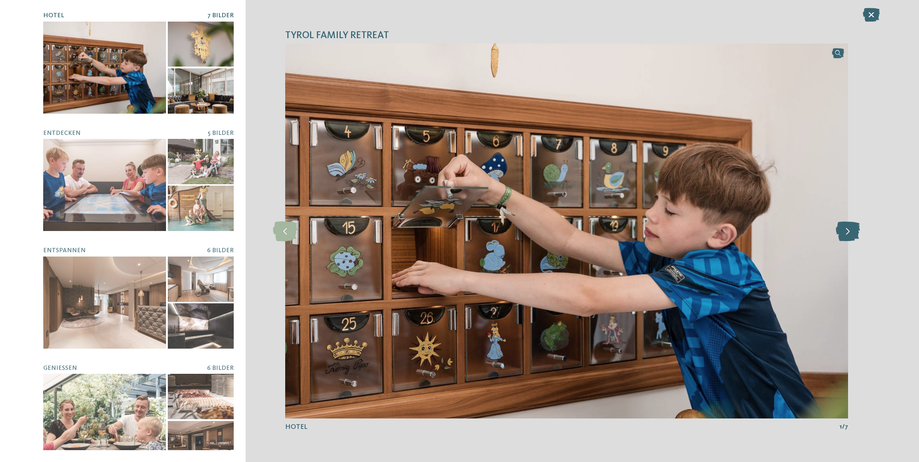
click at [852, 232] on icon at bounding box center [847, 231] width 24 height 20
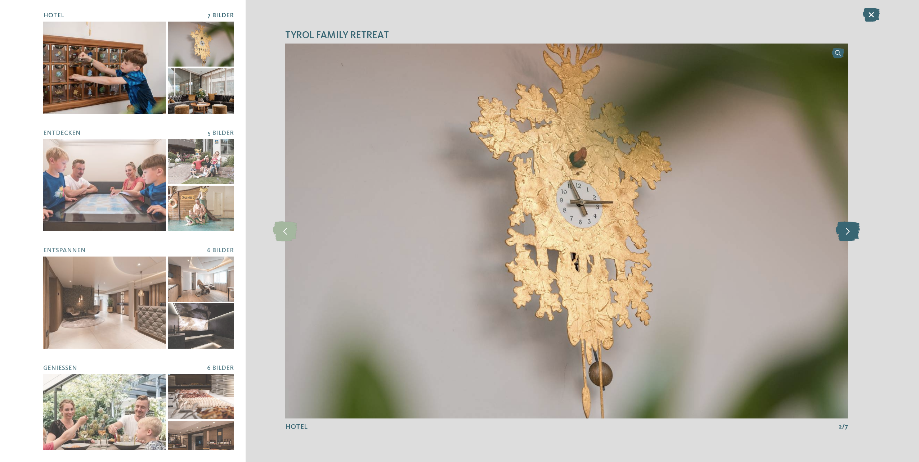
click at [852, 232] on icon at bounding box center [847, 231] width 24 height 20
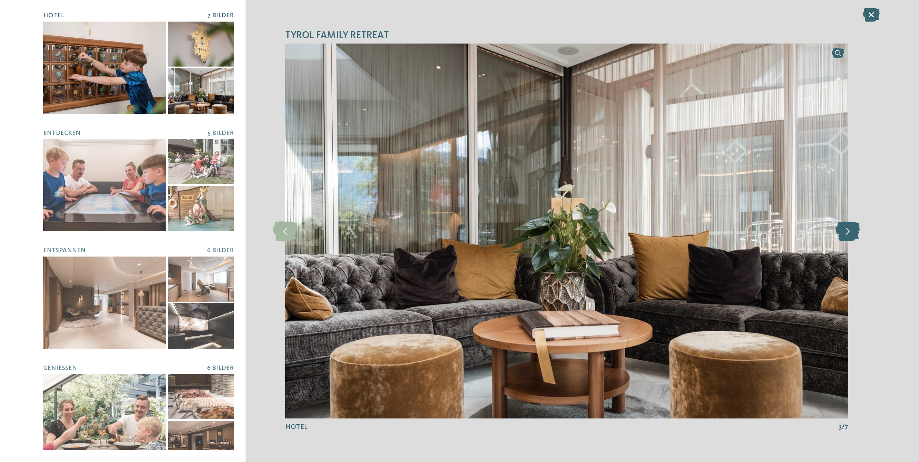
click at [852, 232] on icon at bounding box center [847, 231] width 24 height 20
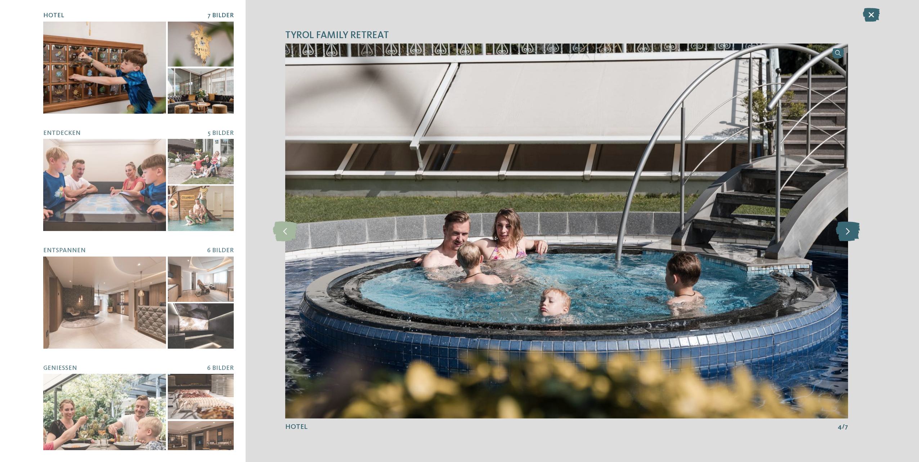
click at [852, 232] on icon at bounding box center [847, 231] width 24 height 20
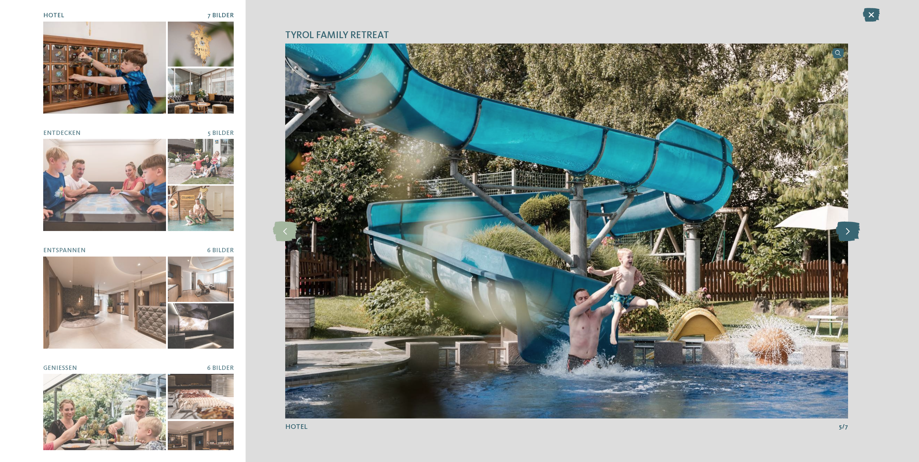
click at [852, 232] on icon at bounding box center [847, 231] width 24 height 20
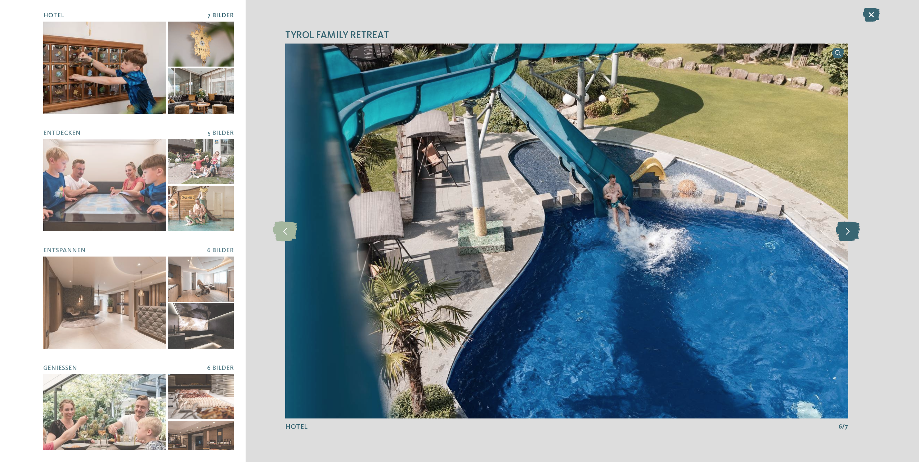
click at [852, 232] on icon at bounding box center [847, 231] width 24 height 20
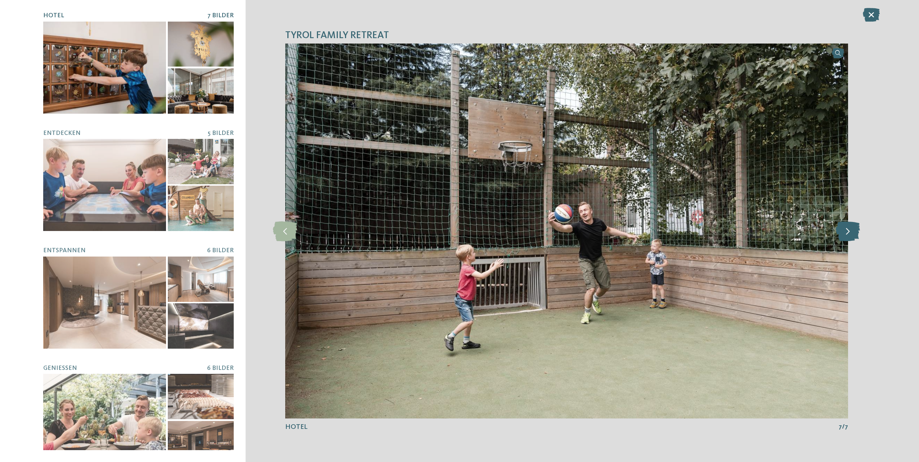
click at [852, 232] on icon at bounding box center [847, 231] width 24 height 20
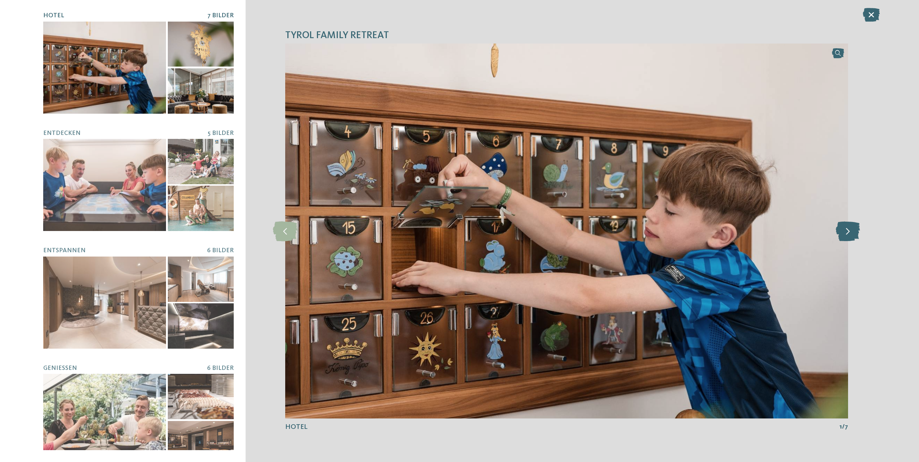
click at [852, 232] on icon at bounding box center [847, 231] width 24 height 20
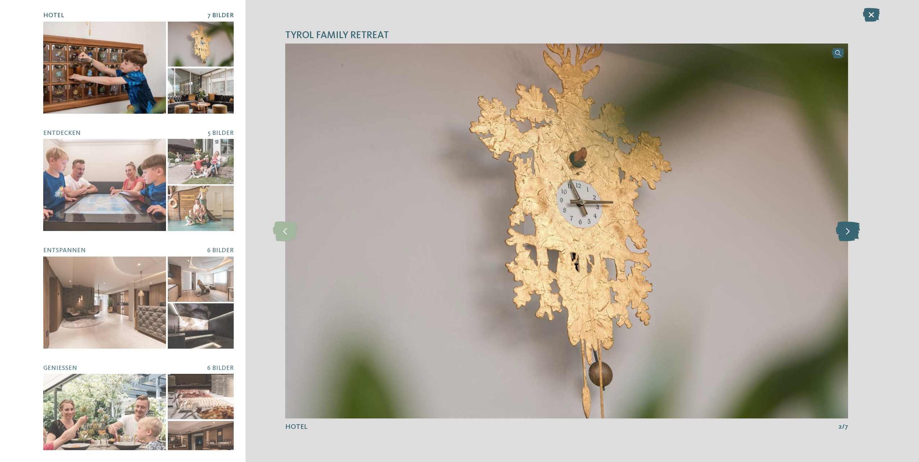
click at [852, 232] on icon at bounding box center [847, 231] width 24 height 20
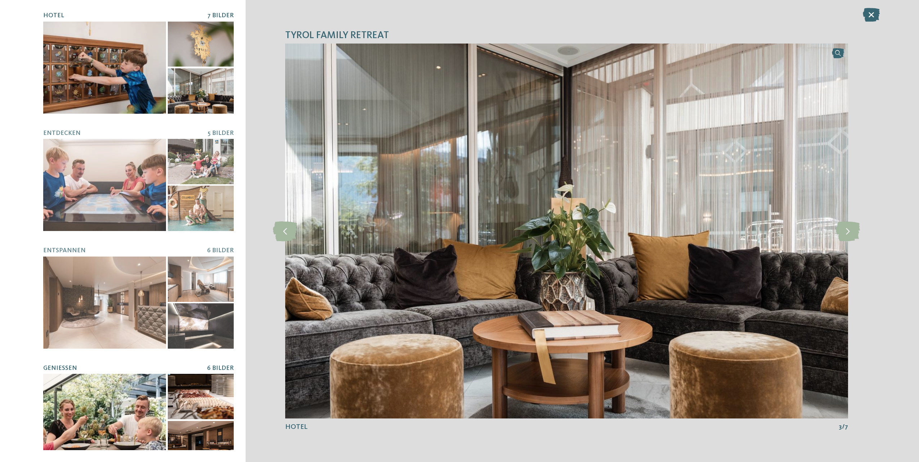
click at [121, 392] on div at bounding box center [104, 420] width 123 height 92
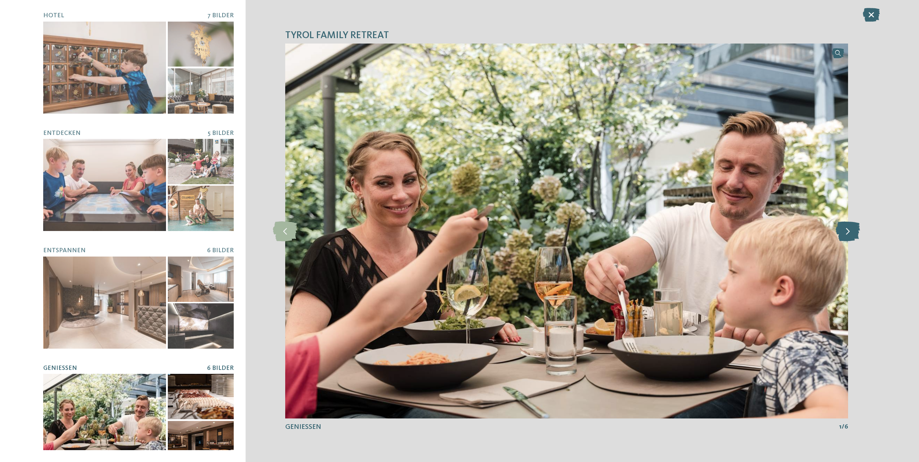
click at [853, 233] on icon at bounding box center [847, 231] width 24 height 20
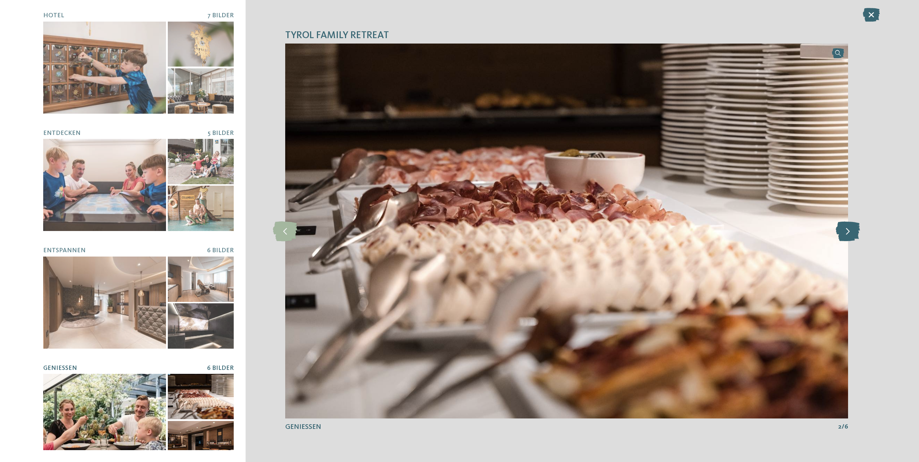
click at [853, 233] on icon at bounding box center [847, 231] width 24 height 20
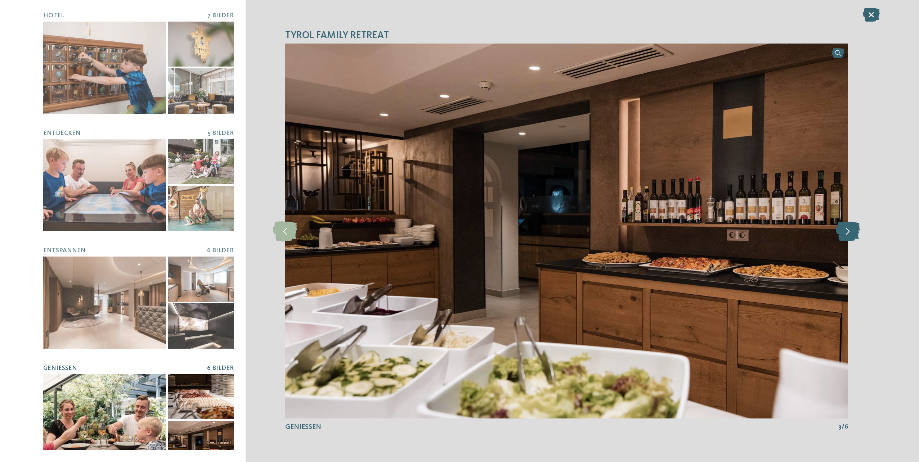
click at [853, 233] on icon at bounding box center [847, 231] width 24 height 20
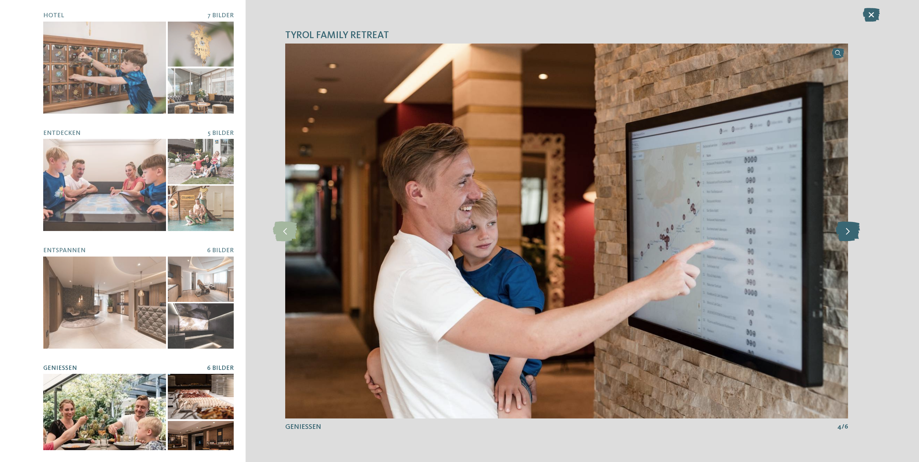
click at [853, 233] on icon at bounding box center [847, 231] width 24 height 20
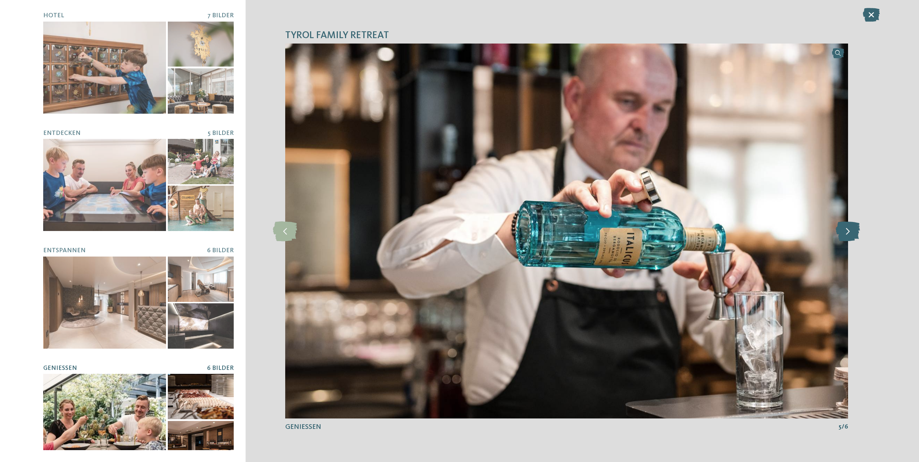
click at [853, 233] on icon at bounding box center [847, 231] width 24 height 20
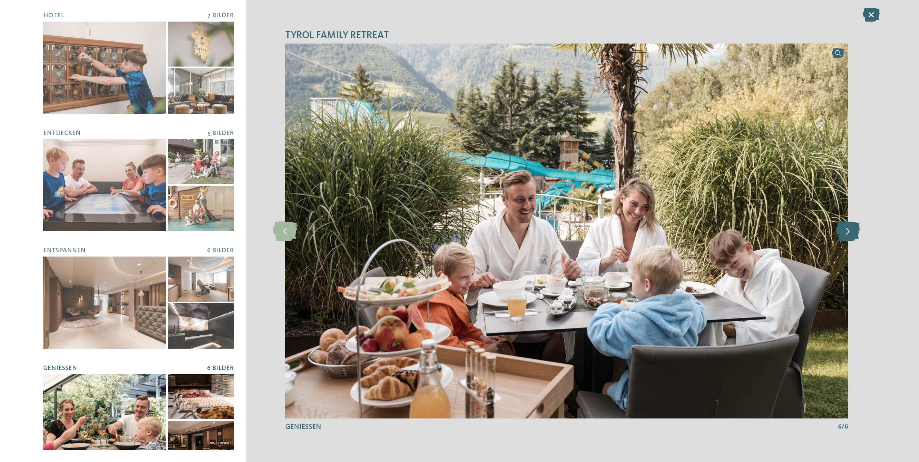
click at [853, 233] on icon at bounding box center [847, 231] width 24 height 20
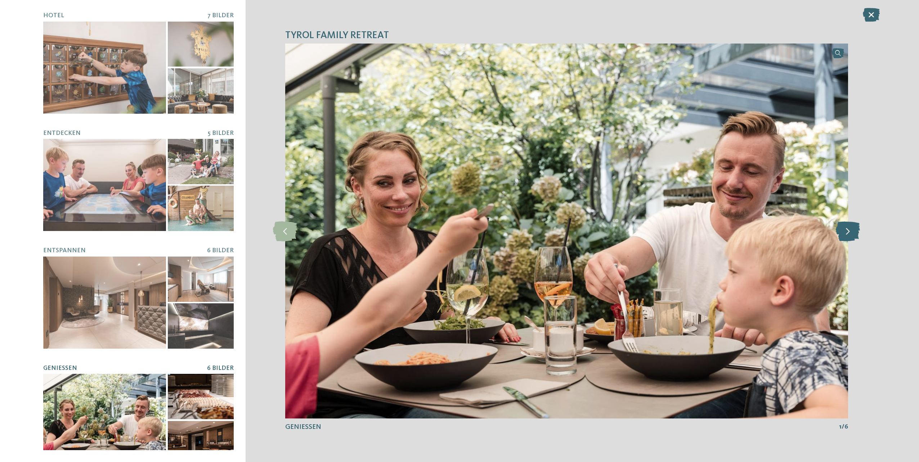
click at [853, 233] on icon at bounding box center [847, 231] width 24 height 20
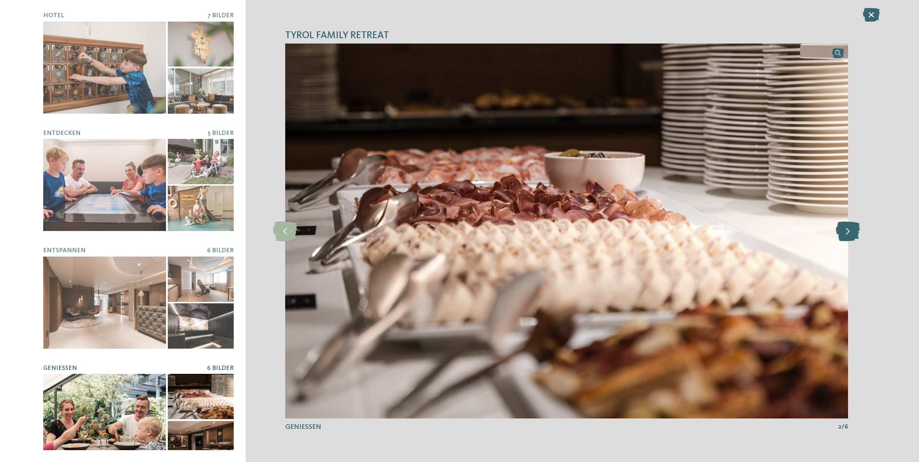
click at [853, 233] on icon at bounding box center [847, 231] width 24 height 20
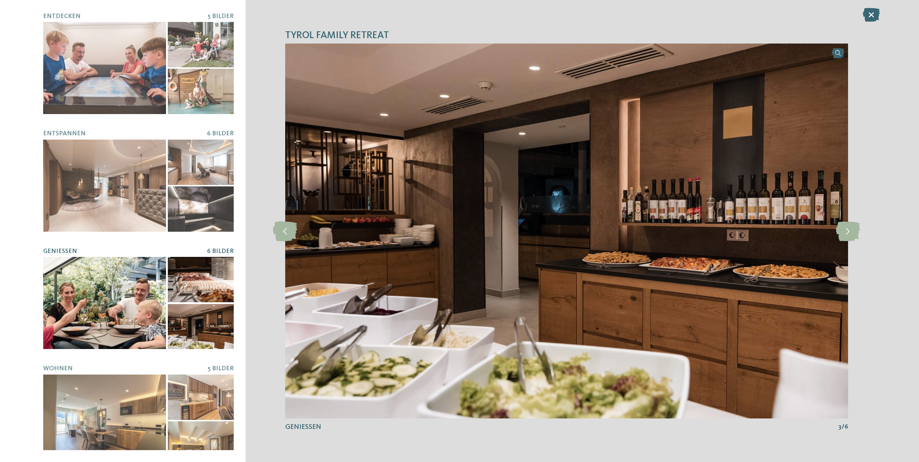
scroll to position [125, 0]
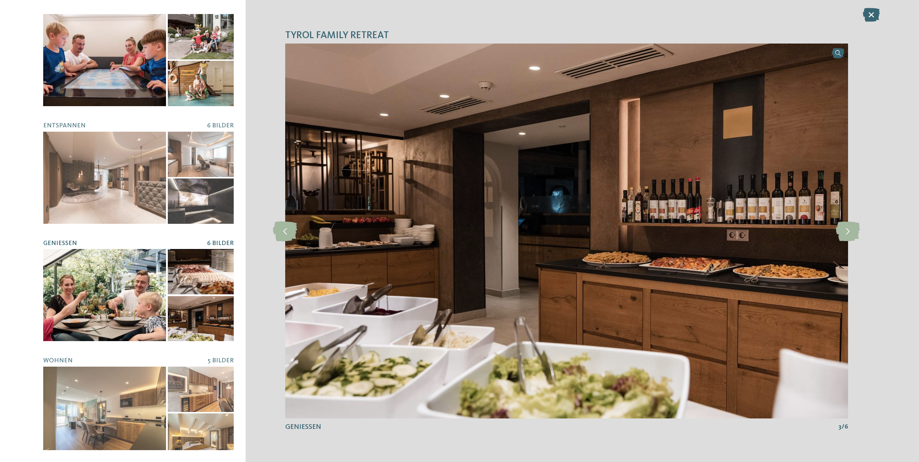
click at [132, 77] on div at bounding box center [104, 60] width 123 height 92
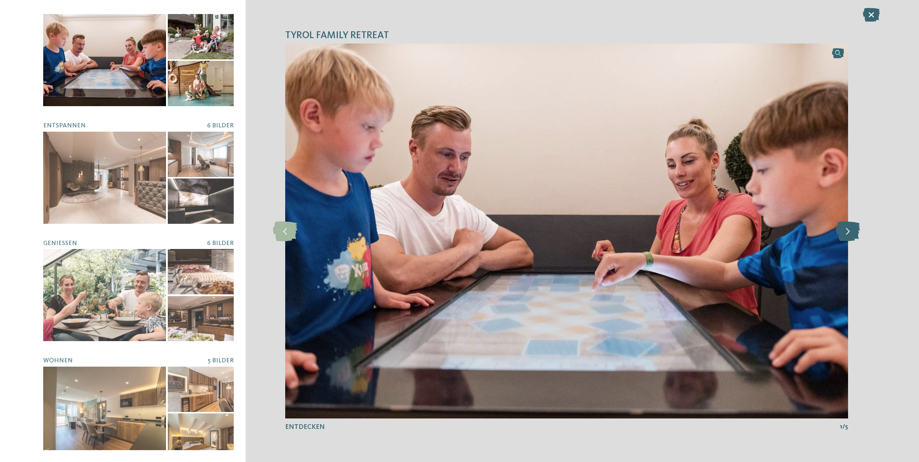
click at [847, 235] on icon at bounding box center [847, 231] width 24 height 20
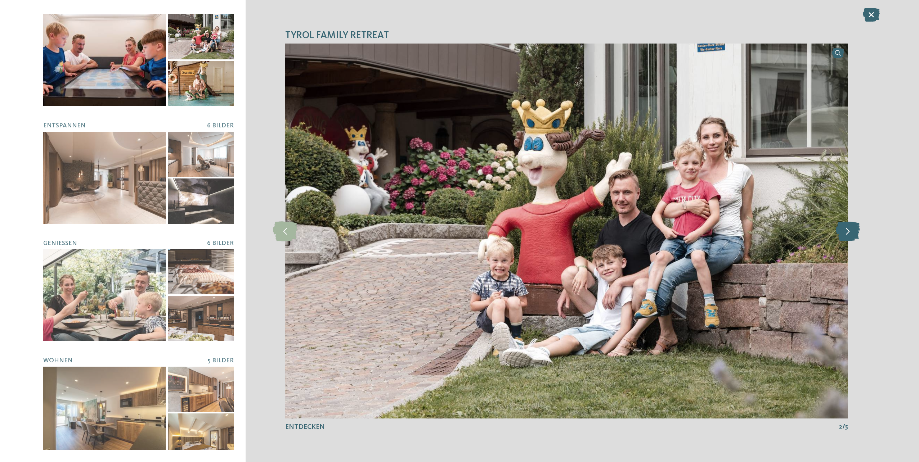
click at [847, 235] on icon at bounding box center [847, 231] width 24 height 20
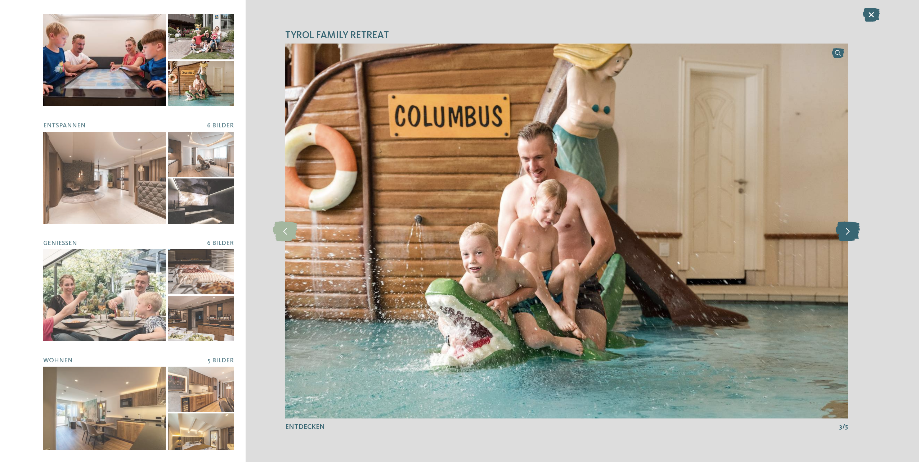
click at [847, 235] on icon at bounding box center [847, 231] width 24 height 20
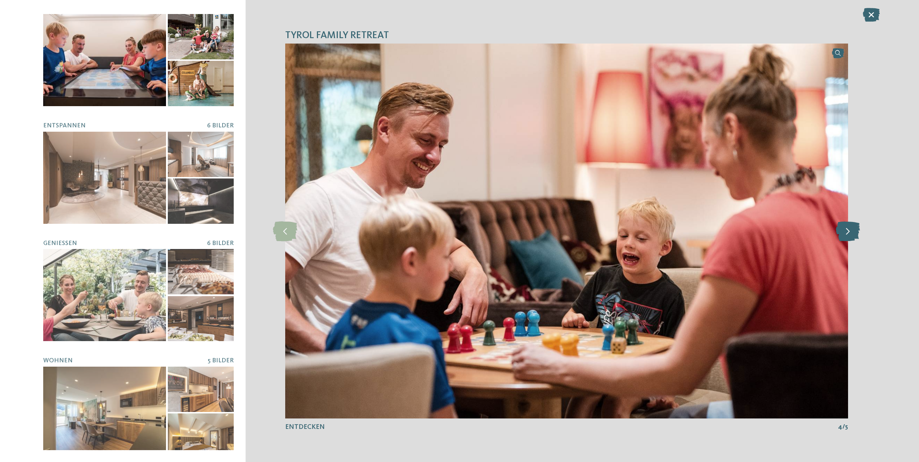
click at [847, 235] on icon at bounding box center [847, 231] width 24 height 20
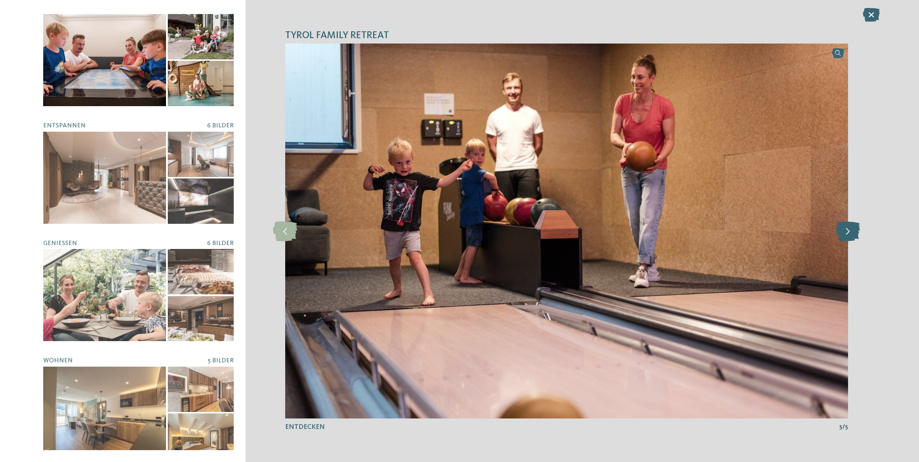
click at [847, 235] on icon at bounding box center [847, 231] width 24 height 20
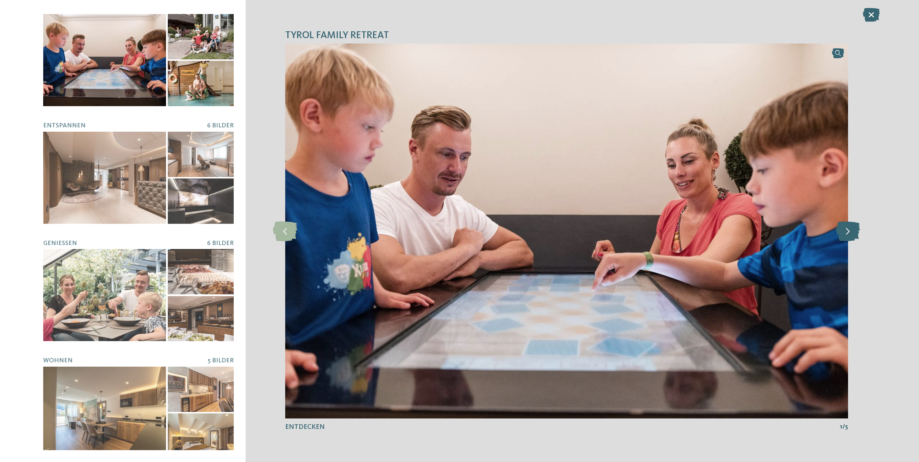
click at [847, 235] on icon at bounding box center [847, 231] width 24 height 20
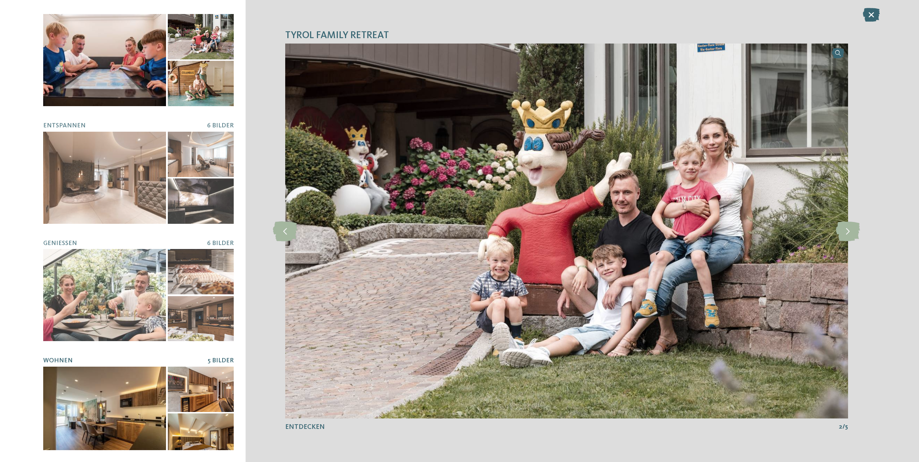
click at [91, 421] on div at bounding box center [104, 413] width 123 height 92
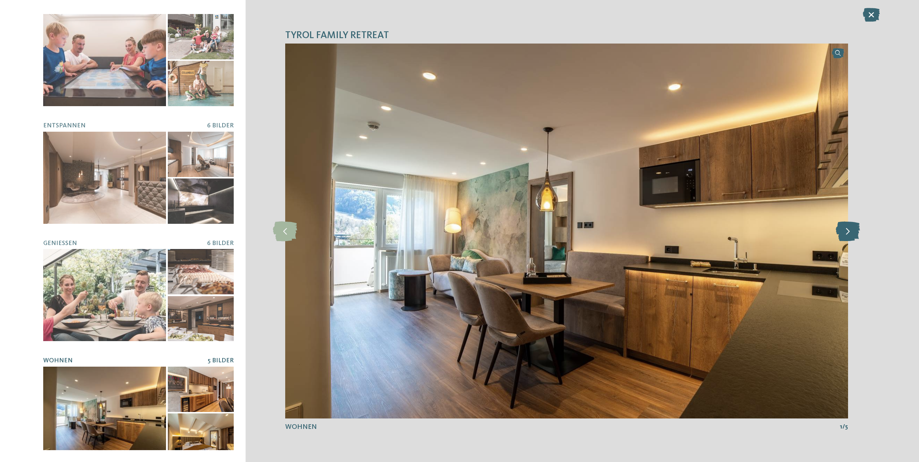
click at [844, 230] on icon at bounding box center [847, 231] width 24 height 20
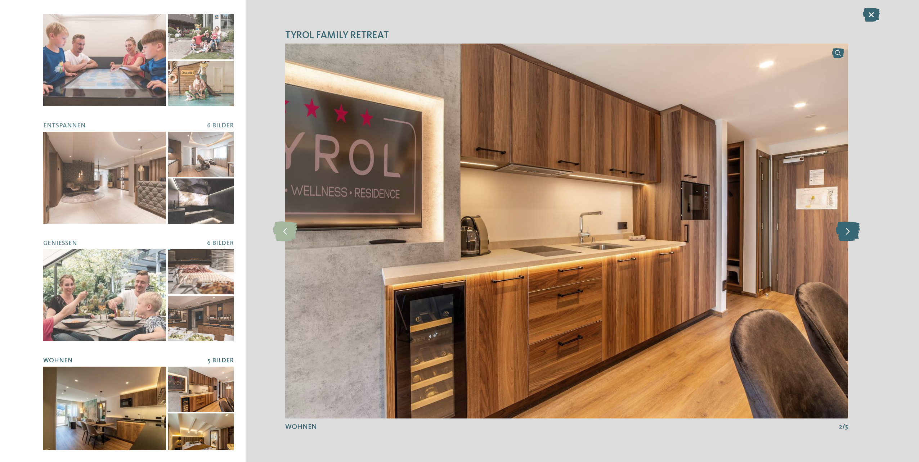
click at [844, 230] on icon at bounding box center [847, 231] width 24 height 20
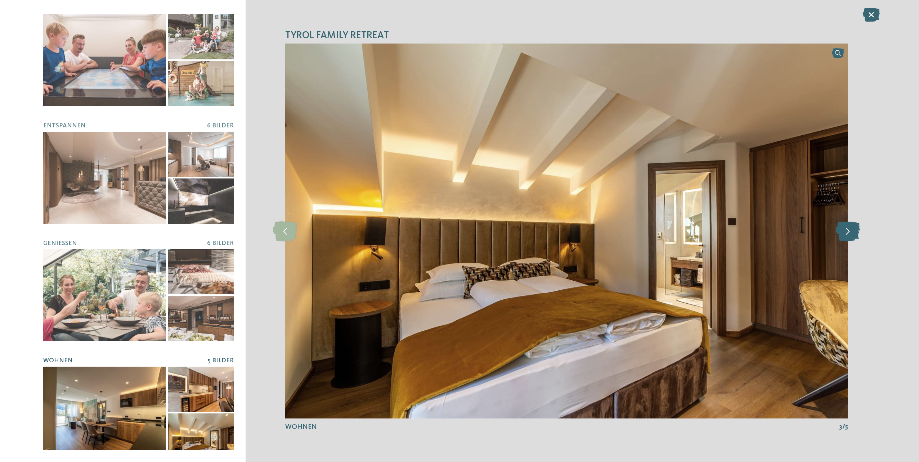
click at [844, 230] on icon at bounding box center [847, 231] width 24 height 20
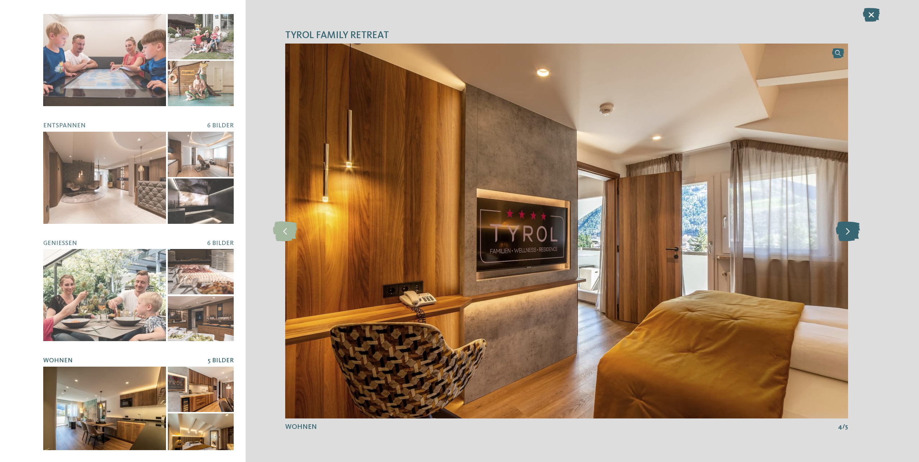
click at [844, 230] on icon at bounding box center [847, 231] width 24 height 20
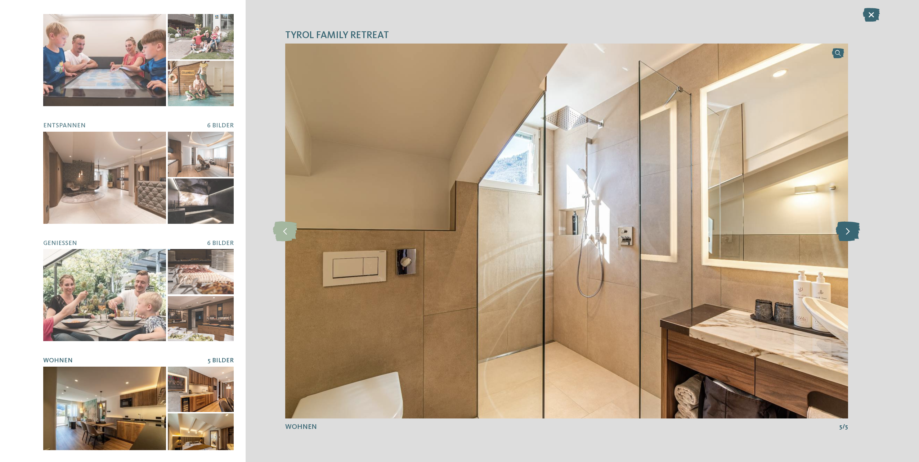
click at [844, 230] on icon at bounding box center [847, 231] width 24 height 20
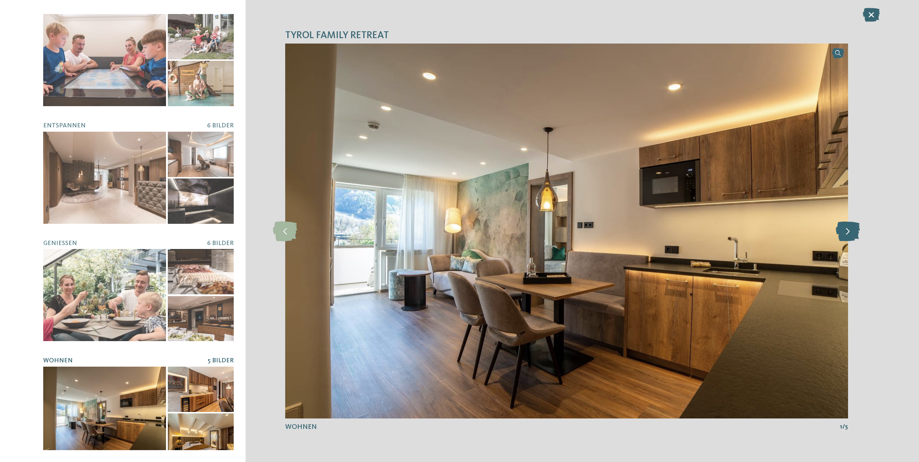
click at [844, 230] on icon at bounding box center [847, 231] width 24 height 20
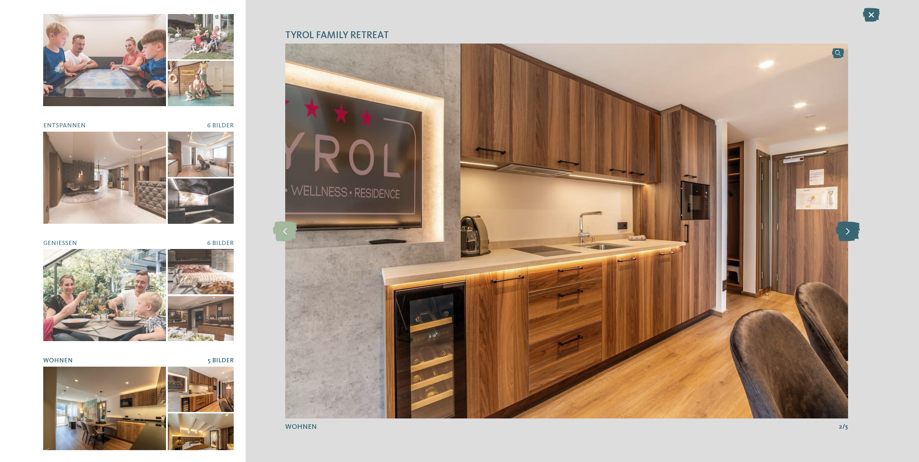
click at [844, 230] on icon at bounding box center [847, 231] width 24 height 20
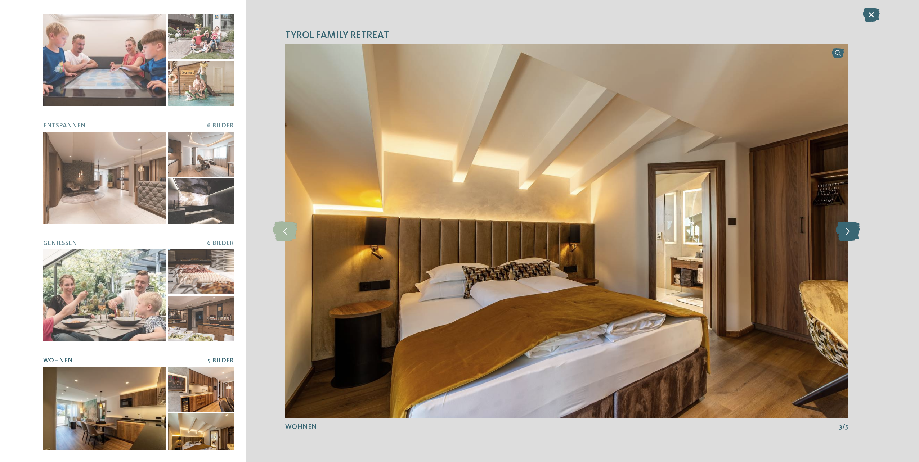
click at [844, 230] on icon at bounding box center [847, 231] width 24 height 20
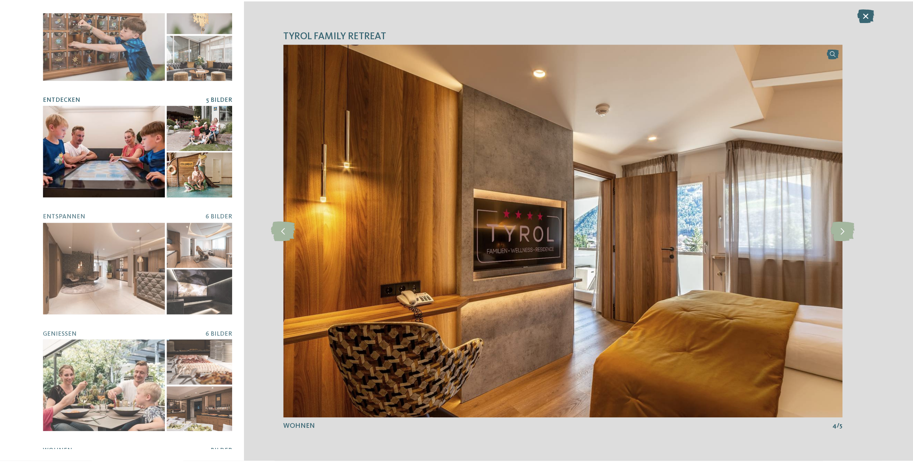
scroll to position [0, 0]
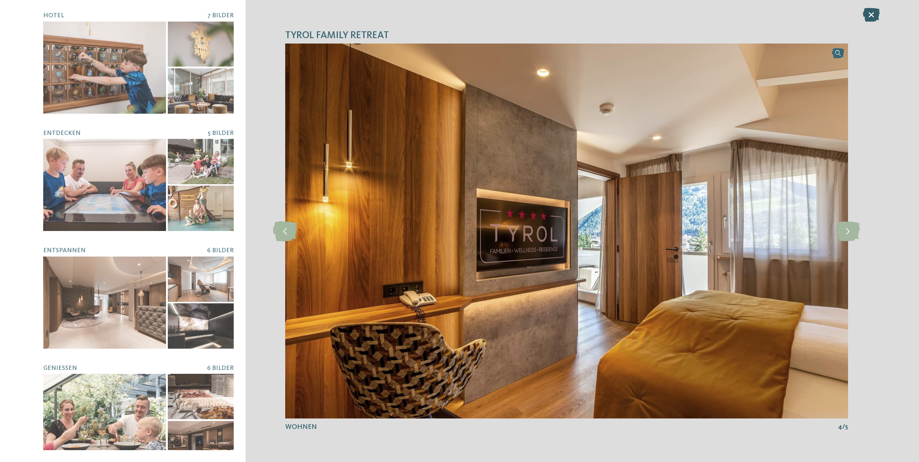
click at [869, 21] on icon at bounding box center [870, 15] width 17 height 14
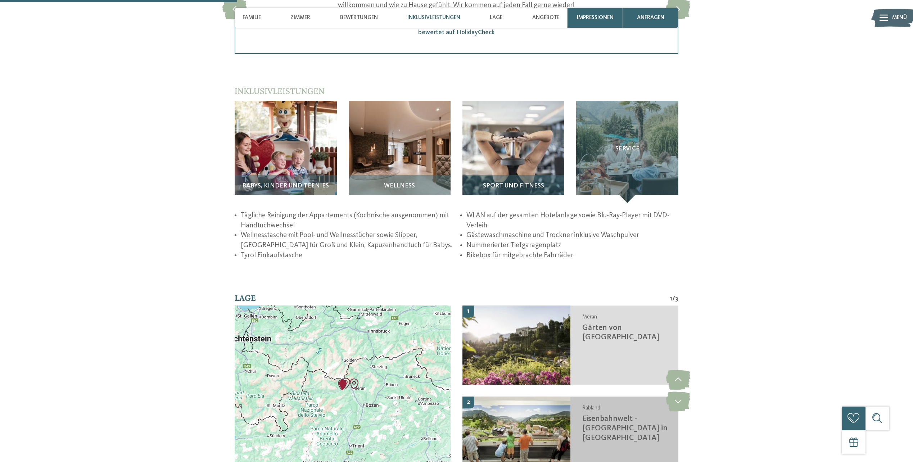
scroll to position [1296, 0]
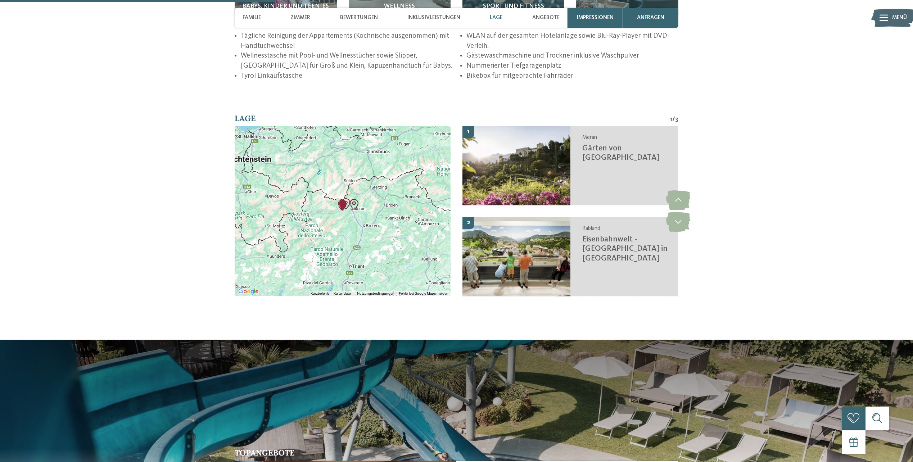
click at [373, 246] on div at bounding box center [343, 211] width 216 height 170
click at [351, 188] on div at bounding box center [343, 211] width 216 height 170
click at [343, 204] on img "Familienwellness Residence Tyrol" at bounding box center [342, 205] width 11 height 11
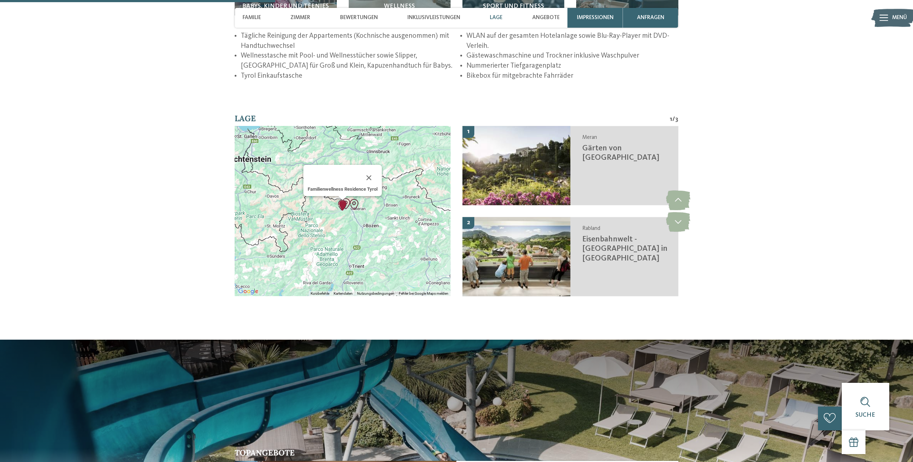
click at [356, 189] on b "Familienwellness Residence Tyrol" at bounding box center [343, 188] width 70 height 5
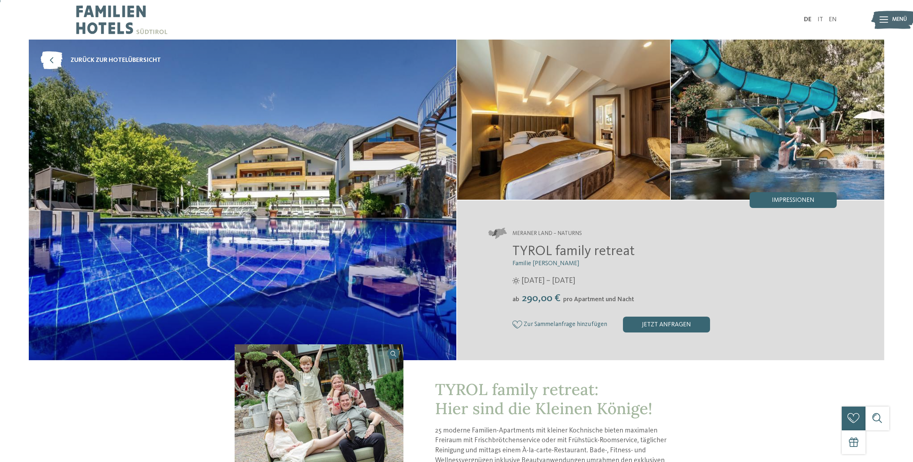
scroll to position [36, 0]
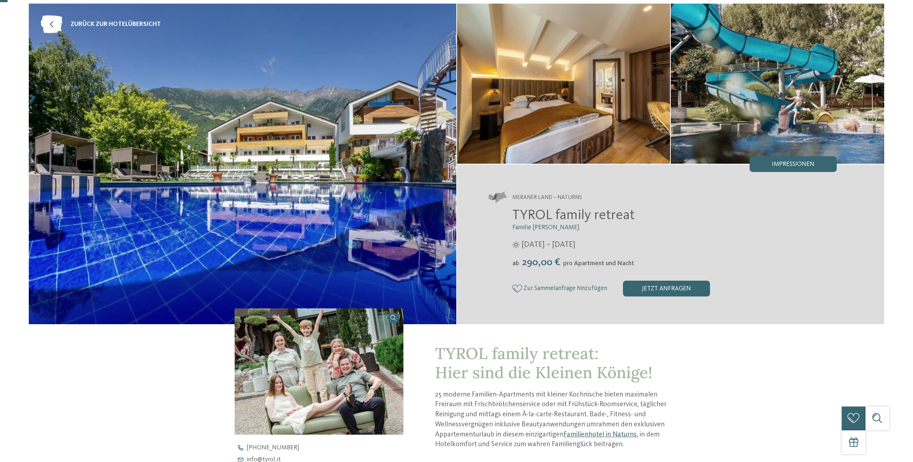
click at [601, 436] on link "Familienhotel in Naturns" at bounding box center [600, 434] width 73 height 7
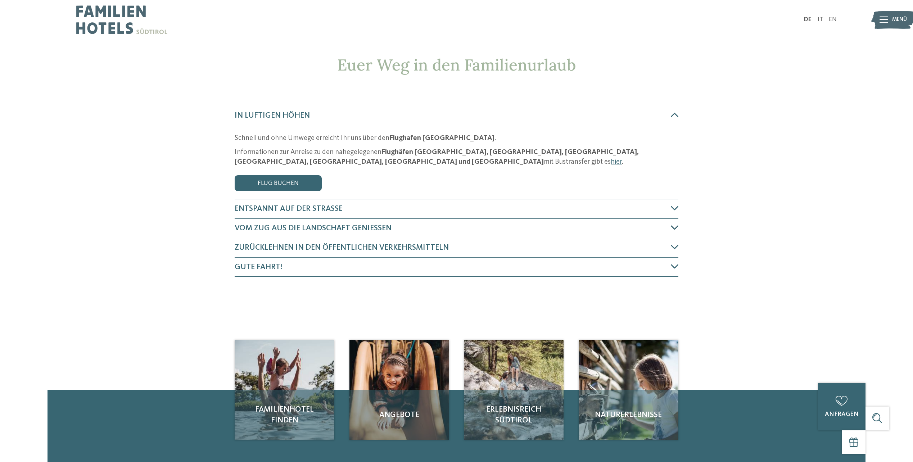
click at [424, 228] on h4 "Vom Zug aus die Landschaft genießen" at bounding box center [453, 228] width 436 height 11
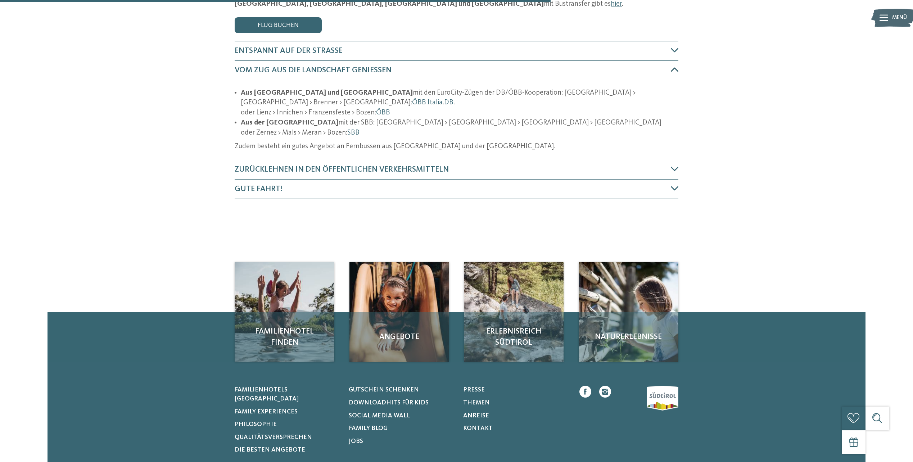
scroll to position [179, 0]
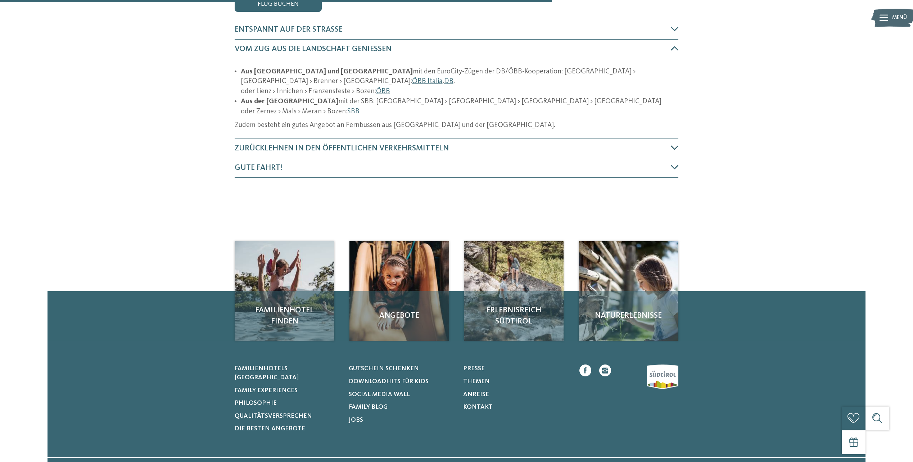
click at [399, 144] on span "Zurücklehnen in den öffentlichen Verkehrsmitteln" at bounding box center [342, 148] width 214 height 8
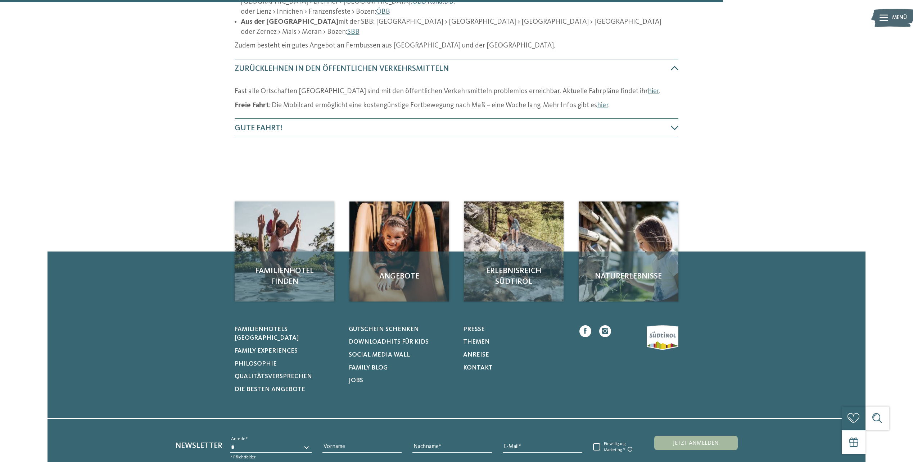
scroll to position [269, 0]
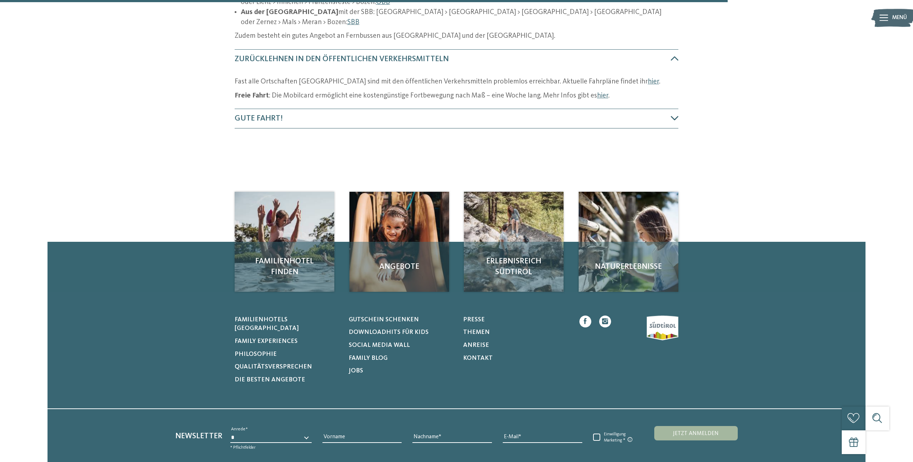
click at [603, 113] on h4 "Gute Fahrt!" at bounding box center [453, 118] width 436 height 11
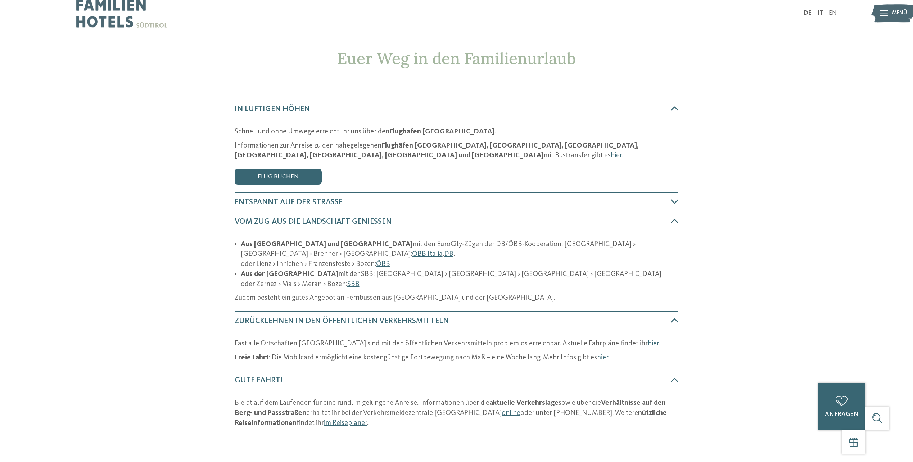
scroll to position [0, 0]
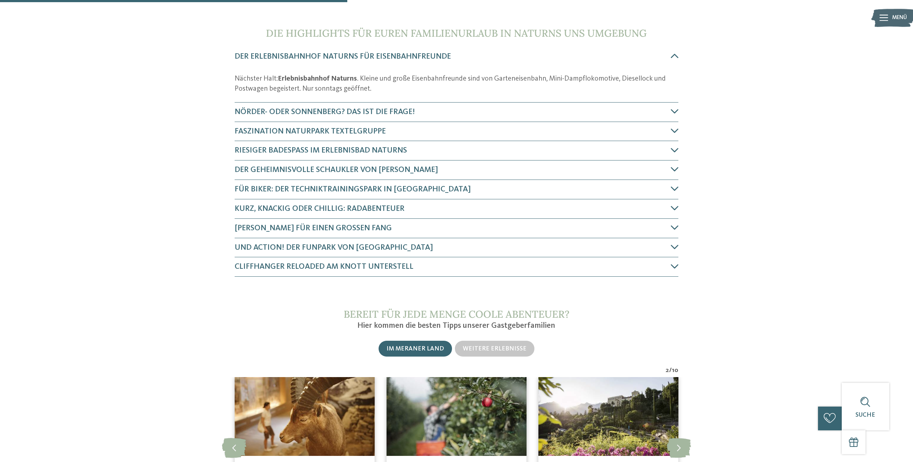
scroll to position [432, 0]
